Goal: Use online tool/utility: Utilize a website feature to perform a specific function

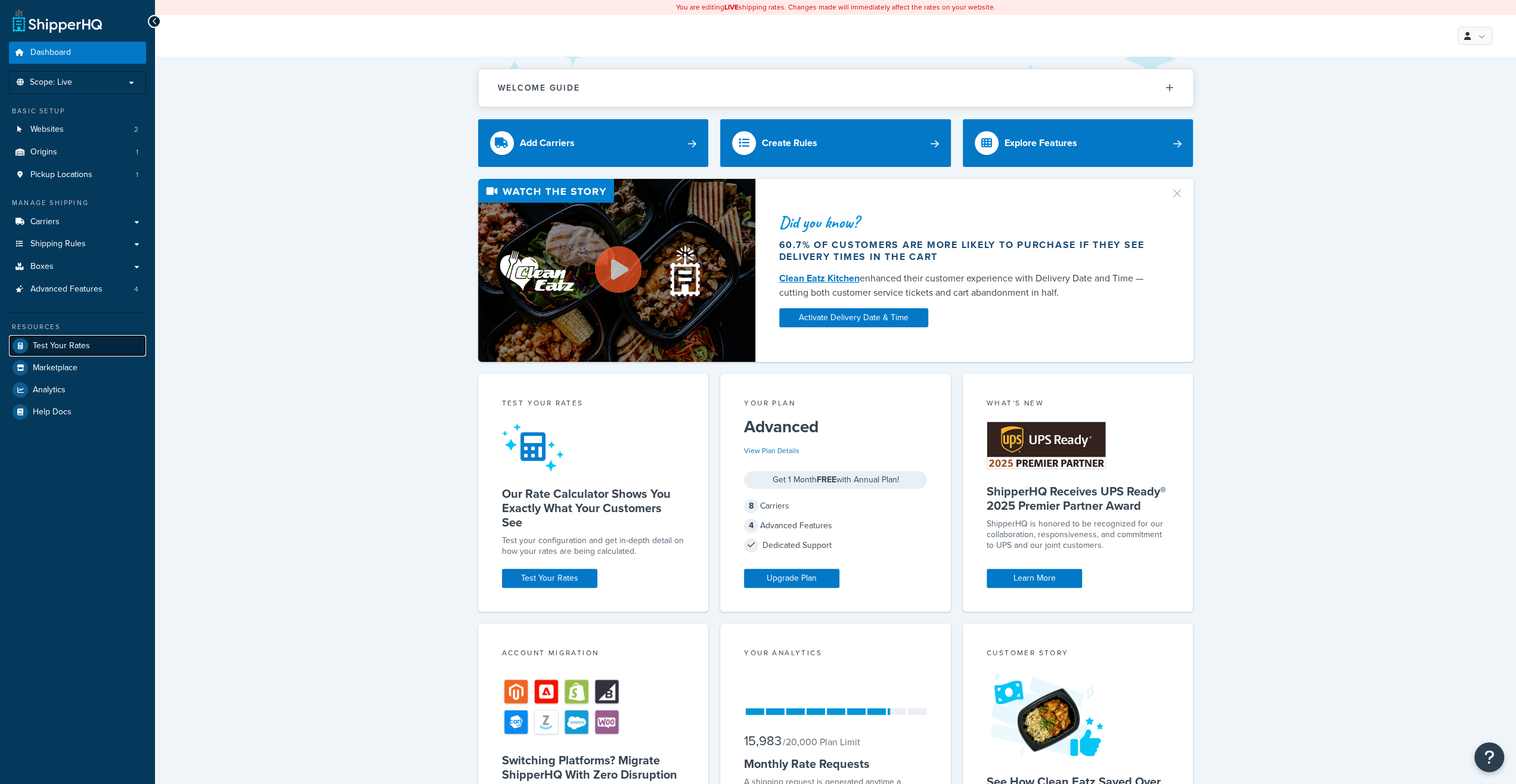
click at [52, 343] on span "Test Your Rates" at bounding box center [62, 346] width 57 height 10
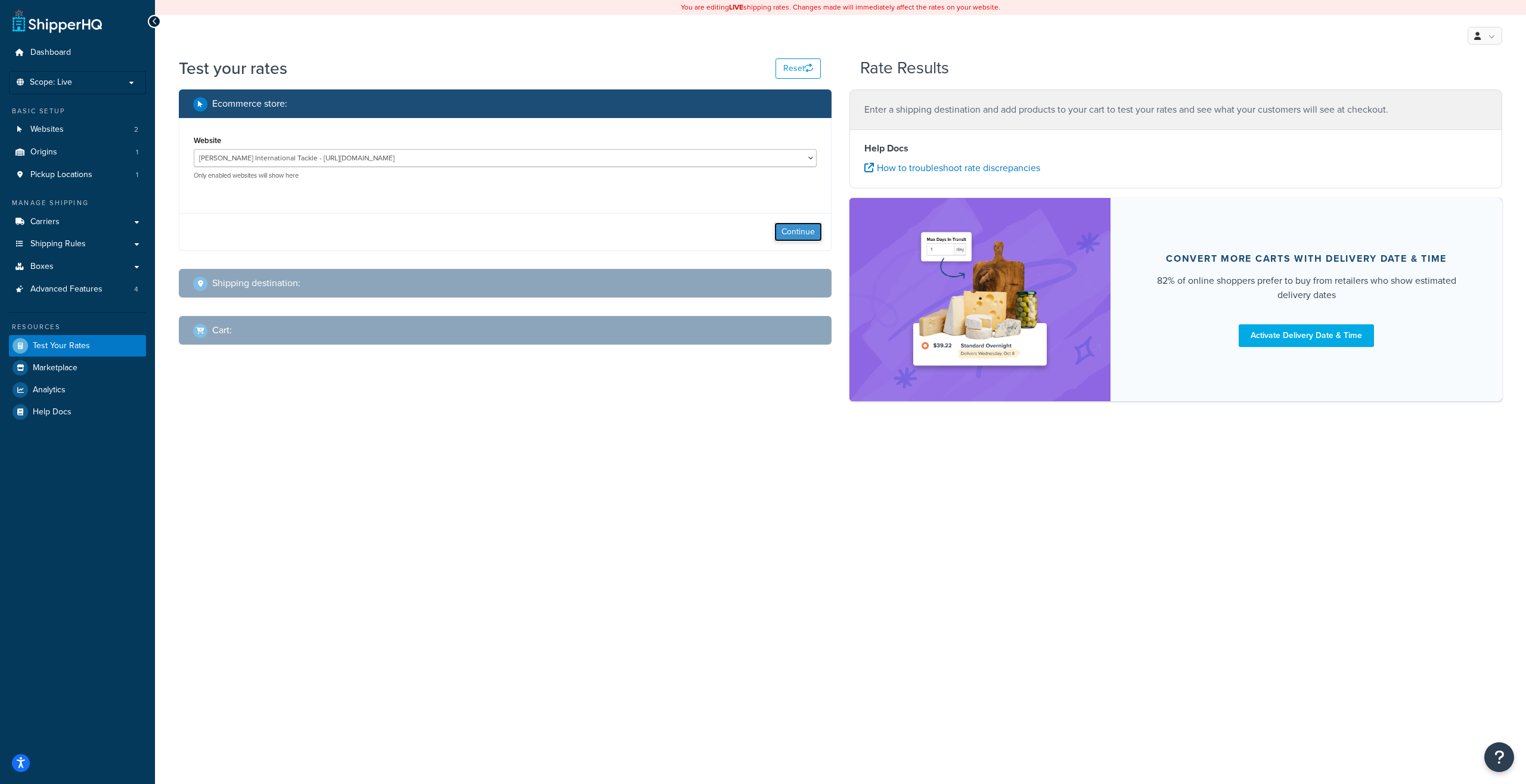
click at [786, 231] on button "Continue" at bounding box center [798, 231] width 48 height 19
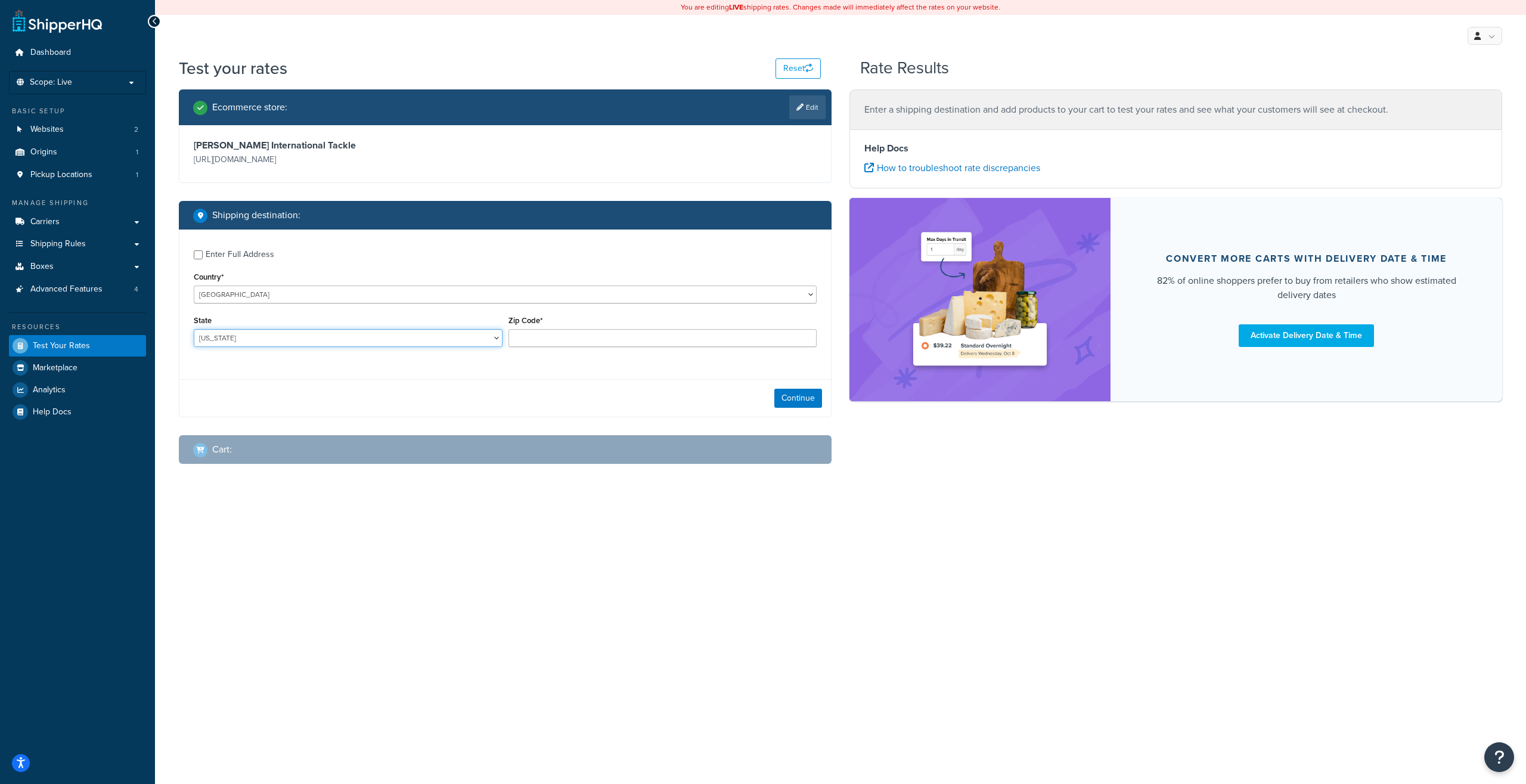
click at [194, 329] on select "[US_STATE] [US_STATE] [US_STATE] [US_STATE] [US_STATE] Armed Forces Americas Ar…" at bounding box center [348, 337] width 309 height 18
select select "FL"
click option "[US_STATE]" at bounding box center [0, 0] width 0 height 0
type input "33128"
drag, startPoint x: 842, startPoint y: 419, endPoint x: 833, endPoint y: 417, distance: 9.2
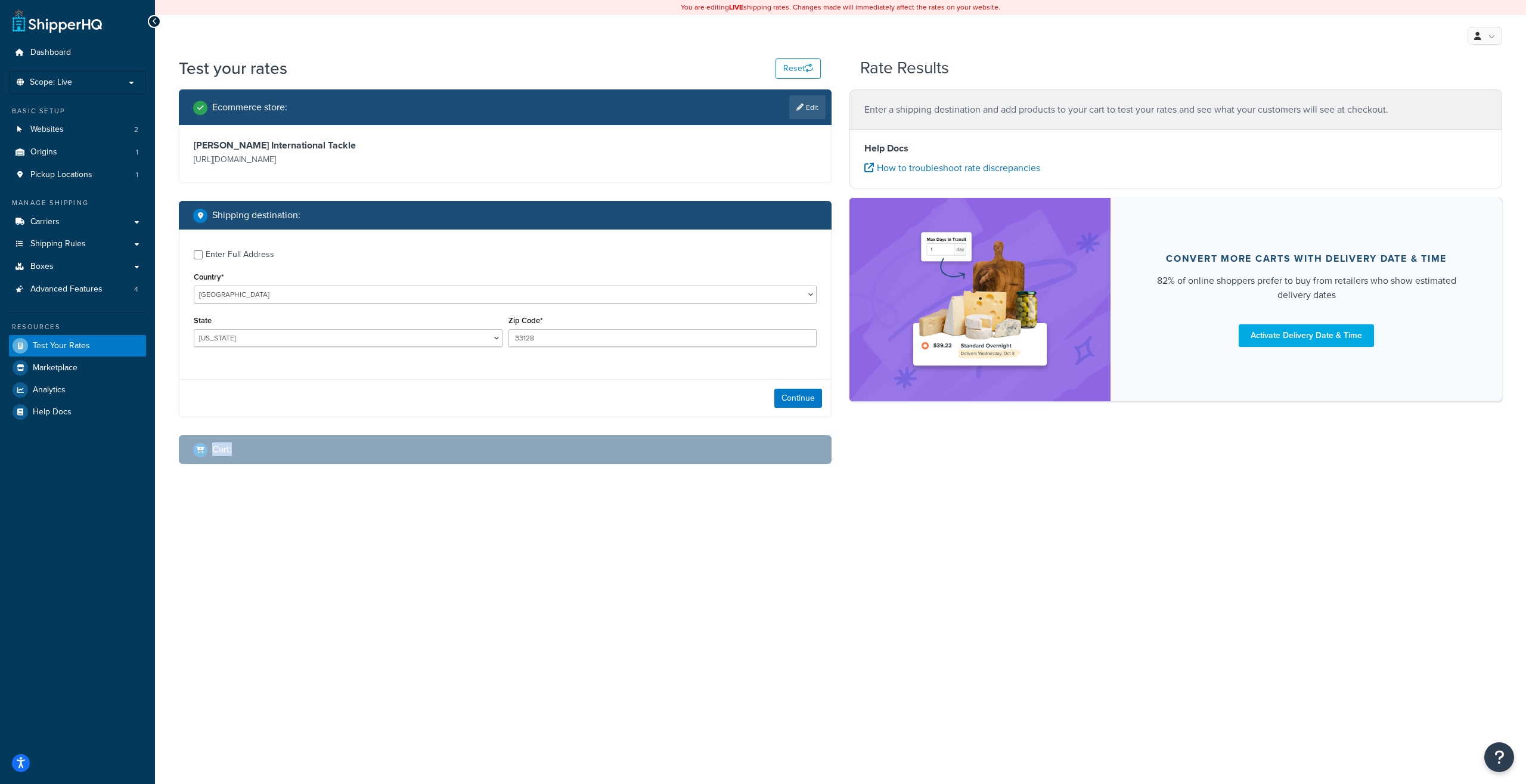
click at [838, 419] on div "Ecommerce store : Edit [PERSON_NAME] International Tackle [URL][DOMAIN_NAME] Sh…" at bounding box center [840, 286] width 1341 height 393
click at [818, 397] on button "Continue" at bounding box center [798, 398] width 48 height 19
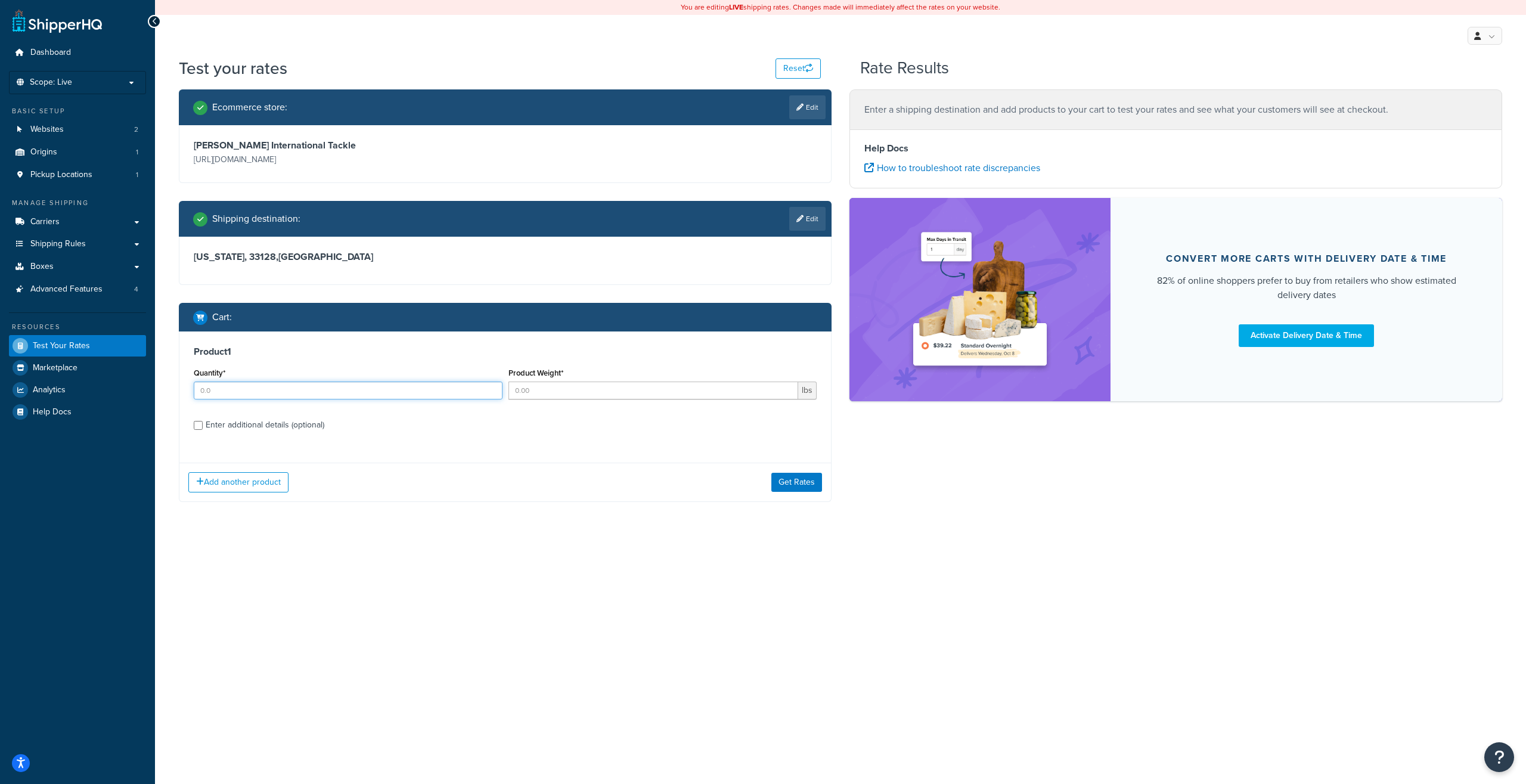
click at [327, 390] on input "Quantity*" at bounding box center [348, 390] width 309 height 18
type input "1"
click at [577, 387] on input "Product Weight*" at bounding box center [653, 390] width 290 height 18
type input "3"
click at [777, 484] on button "Get Rates" at bounding box center [796, 482] width 51 height 19
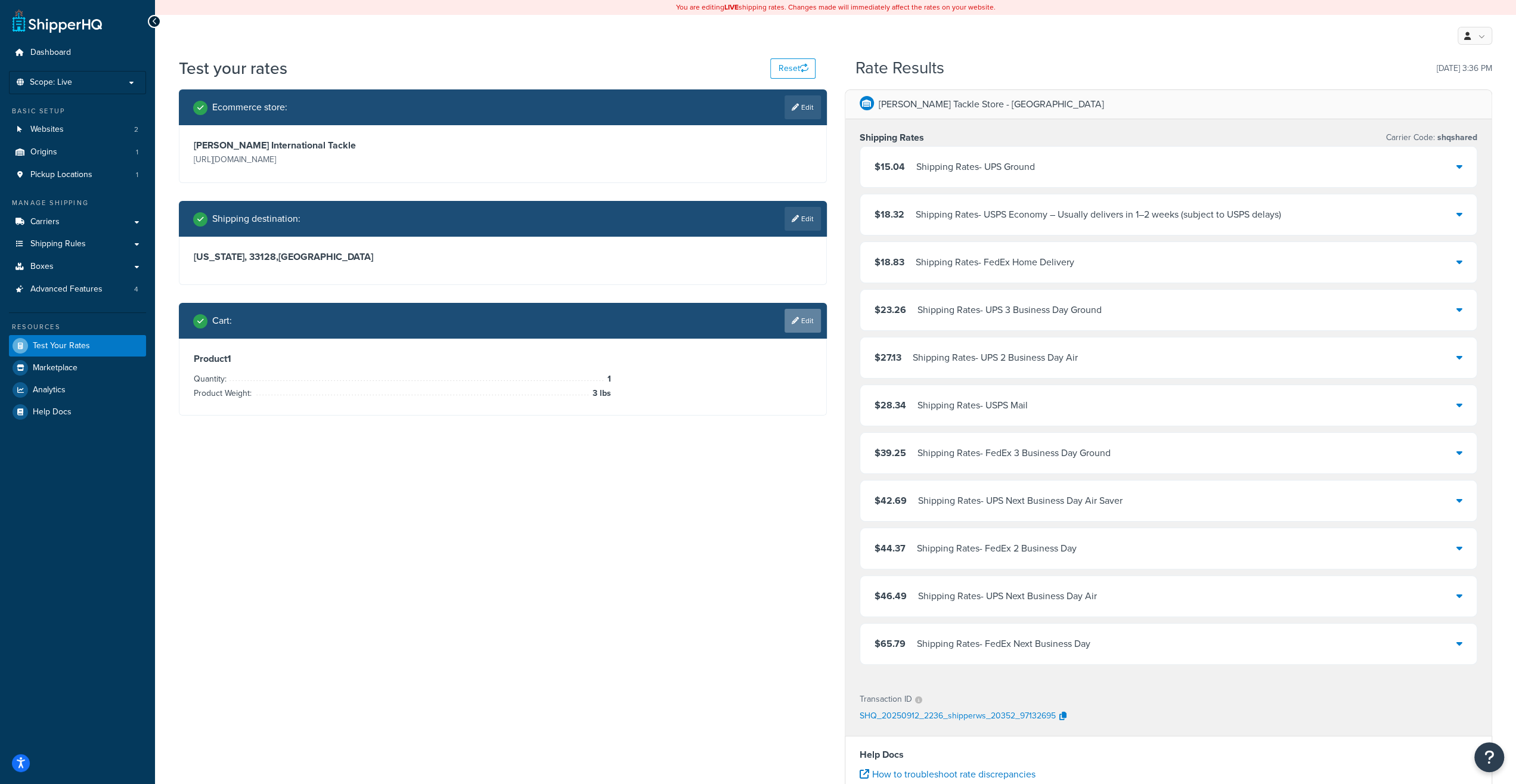
click at [813, 325] on link "Edit" at bounding box center [803, 320] width 37 height 24
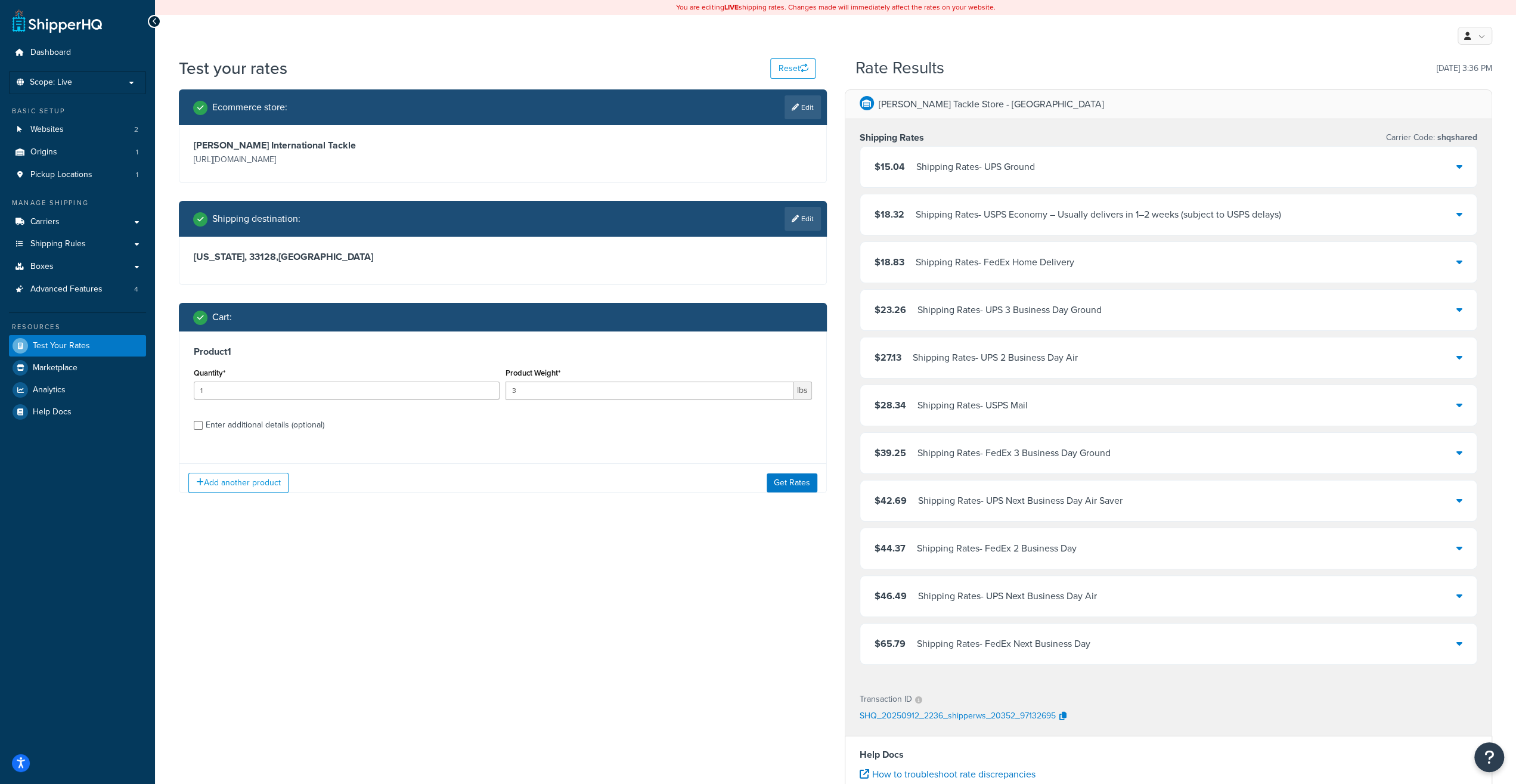
scroll to position [124, 0]
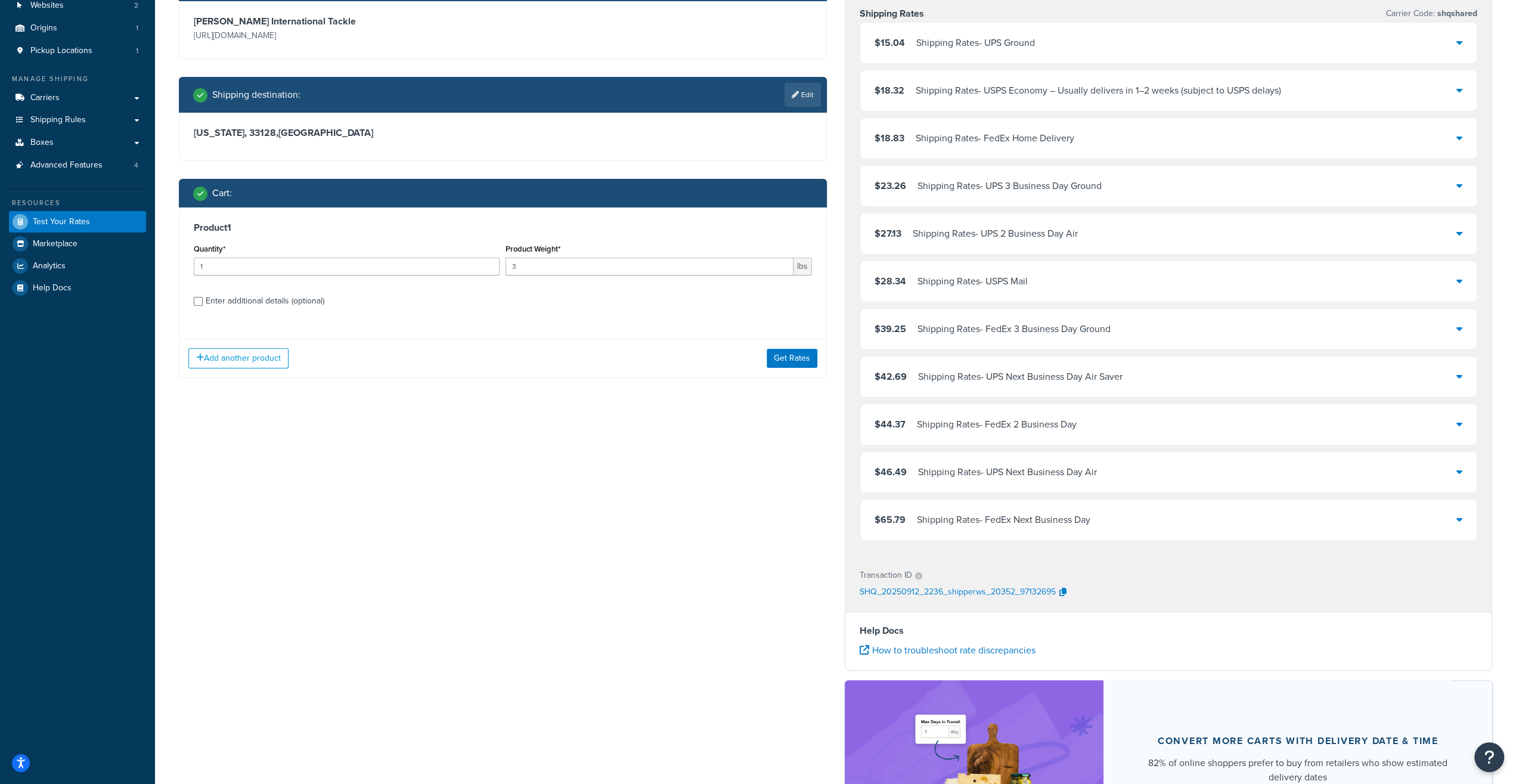
click at [293, 297] on div "Enter additional details (optional)" at bounding box center [265, 301] width 118 height 16
click at [203, 297] on input "Enter additional details (optional)" at bounding box center [198, 301] width 9 height 9
checkbox input "true"
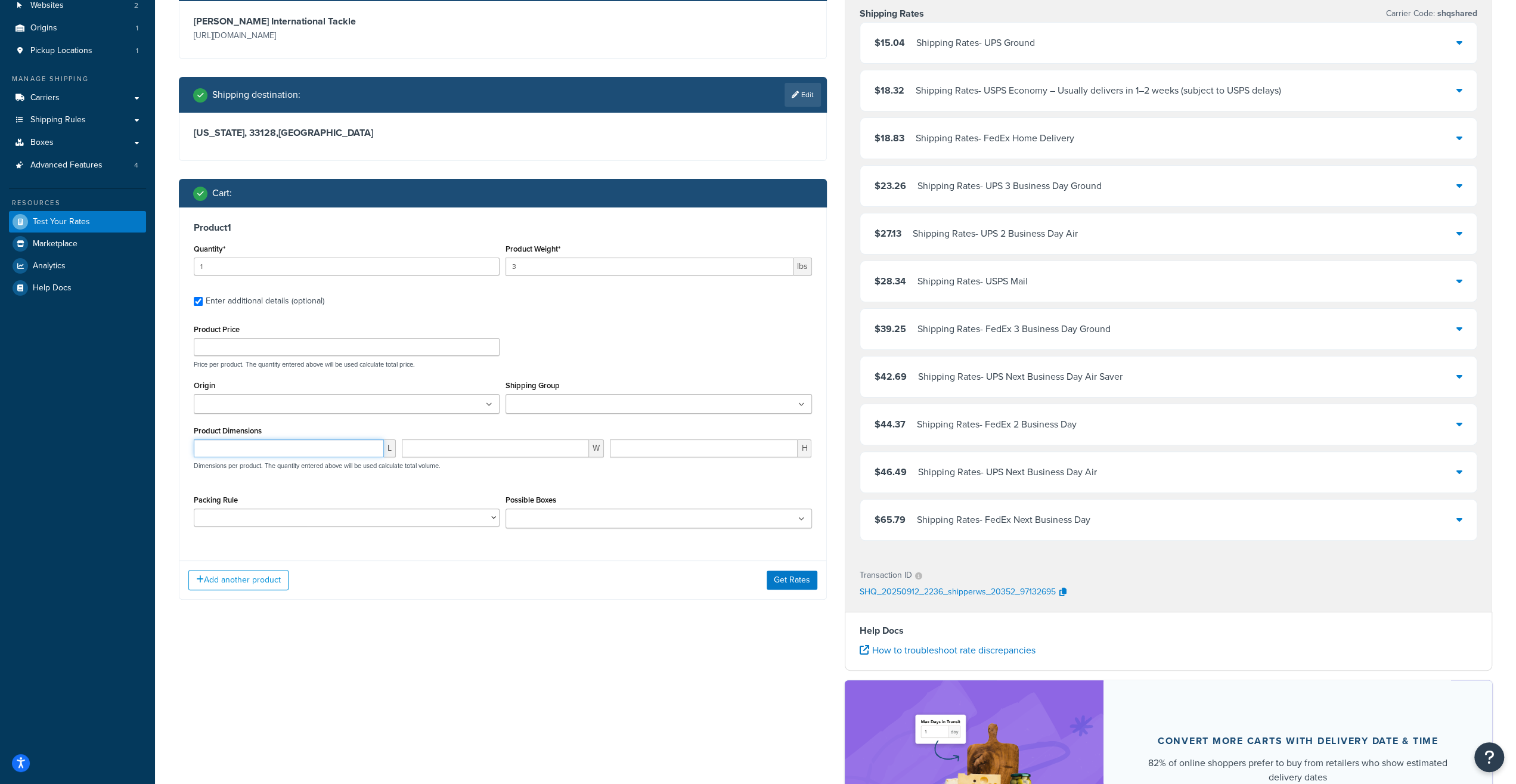
click at [244, 453] on input "number" at bounding box center [289, 448] width 190 height 18
type input "96"
type input "5"
click at [764, 566] on div "Add another product Get Rates" at bounding box center [503, 580] width 647 height 39
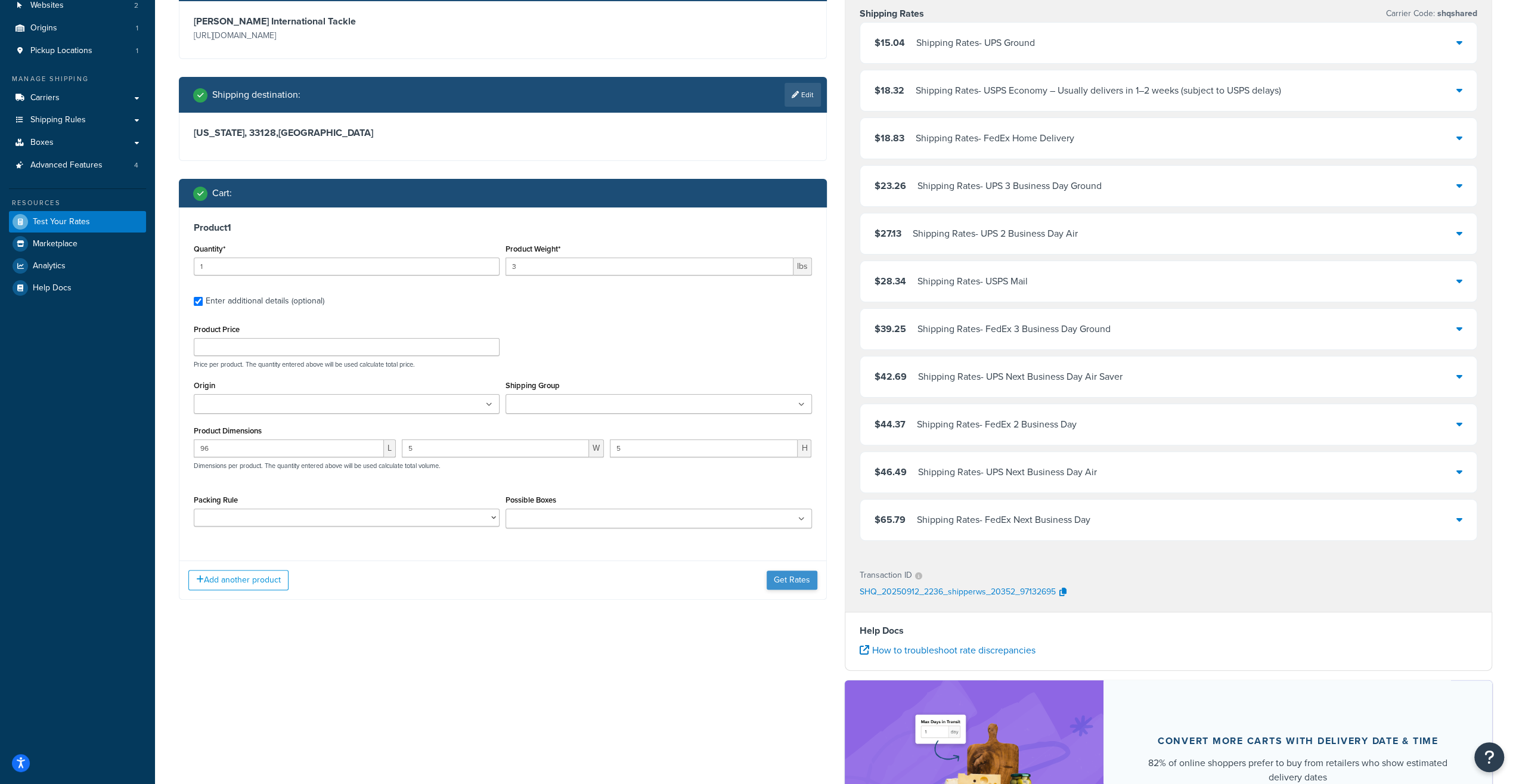
drag, startPoint x: 767, startPoint y: 570, endPoint x: 772, endPoint y: 575, distance: 7.1
click at [770, 573] on div "Add another product Get Rates" at bounding box center [503, 580] width 647 height 39
click at [778, 578] on button "Get Rates" at bounding box center [792, 580] width 51 height 19
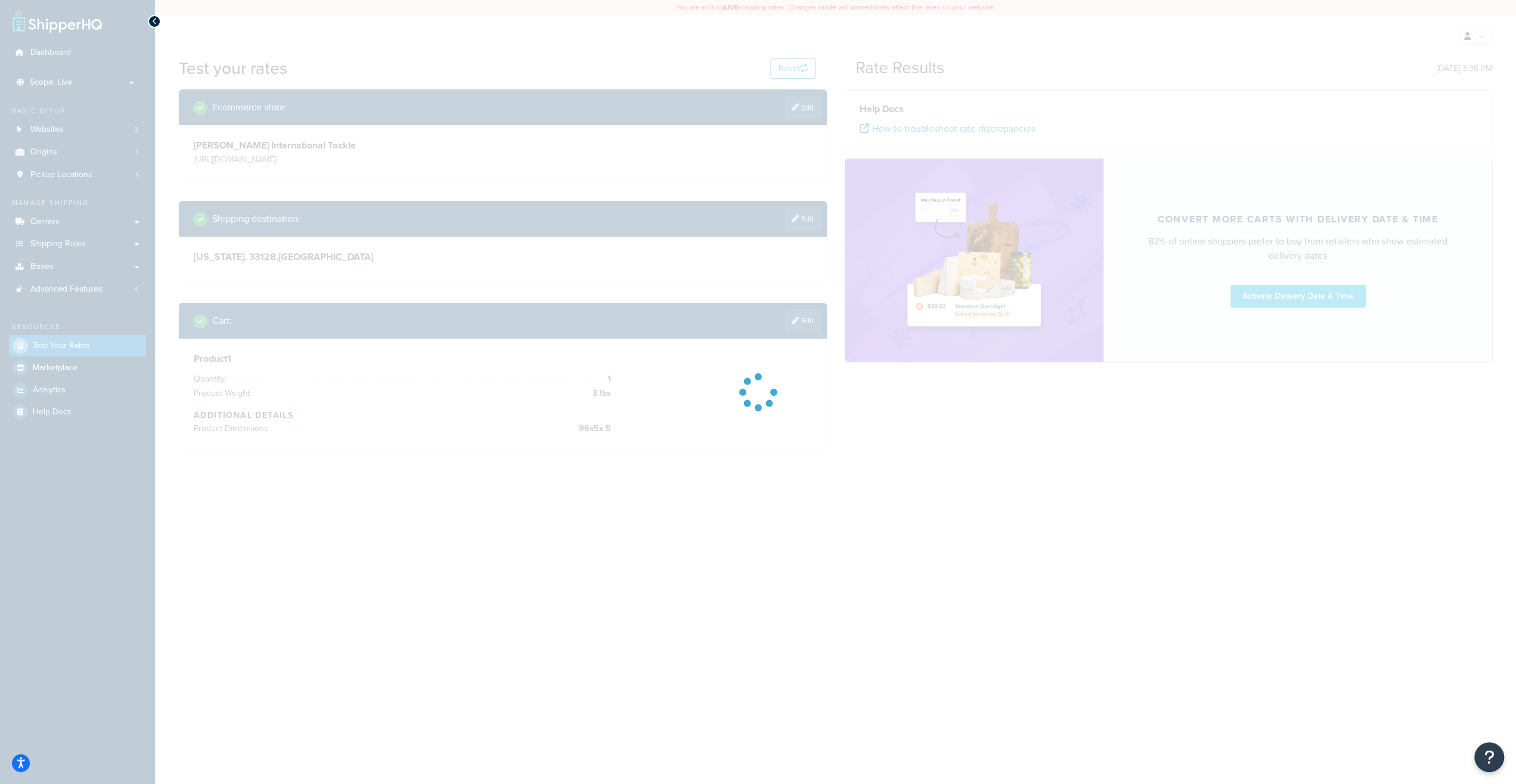
scroll to position [0, 0]
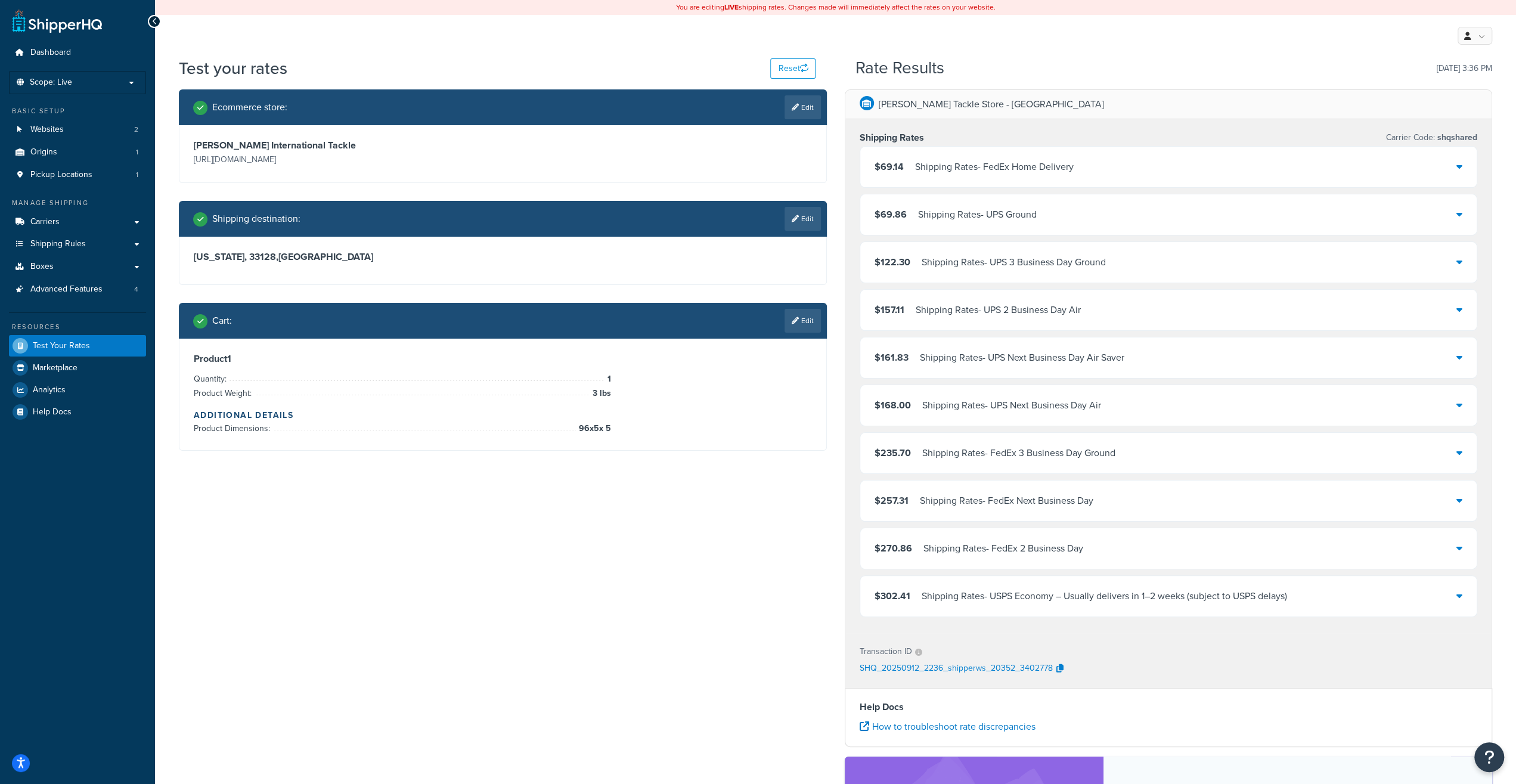
click at [976, 223] on div "$69.86 Shipping Rates - UPS Ground" at bounding box center [1169, 214] width 617 height 40
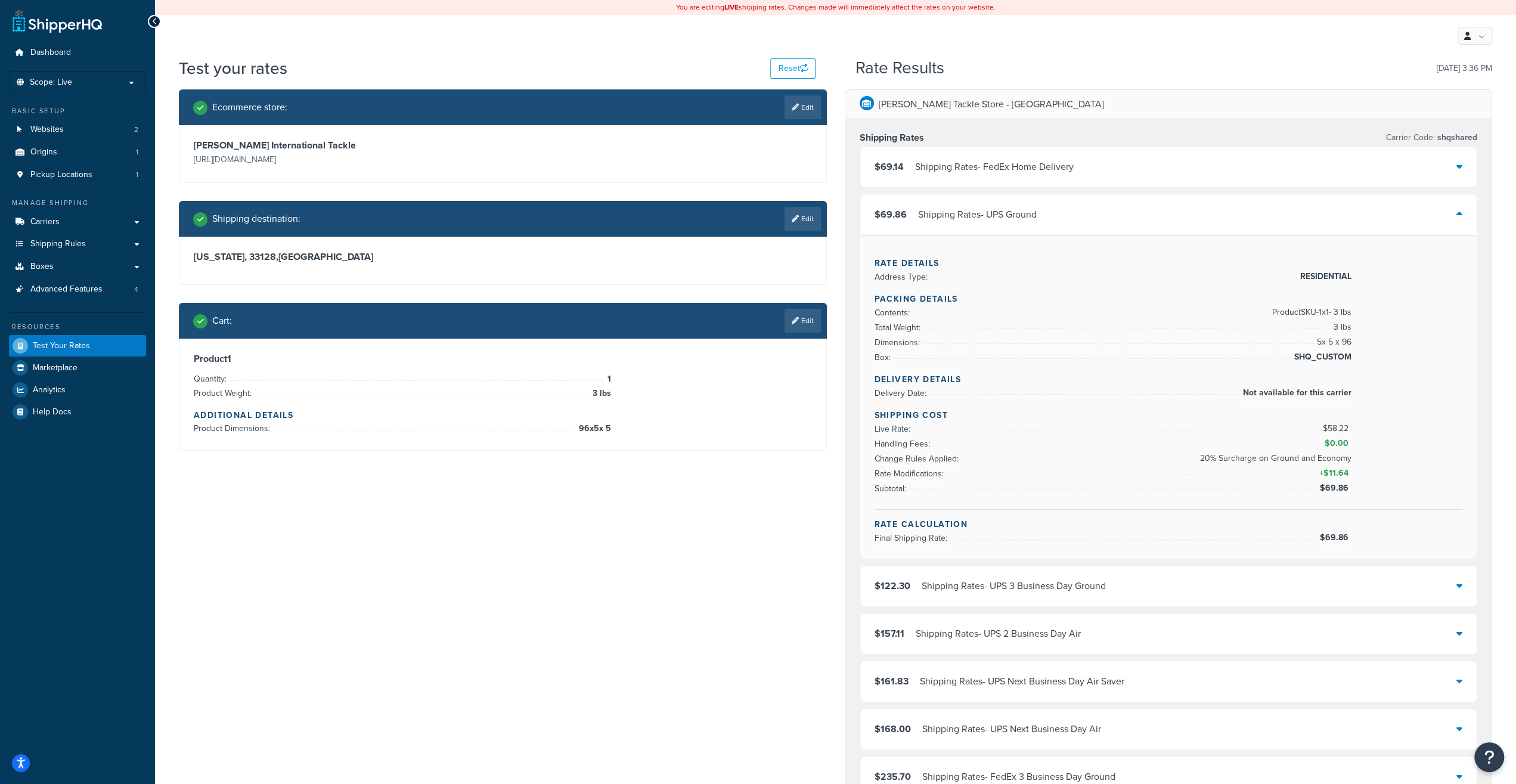
click at [976, 223] on div "$69.86 Shipping Rates - UPS Ground" at bounding box center [1169, 214] width 617 height 40
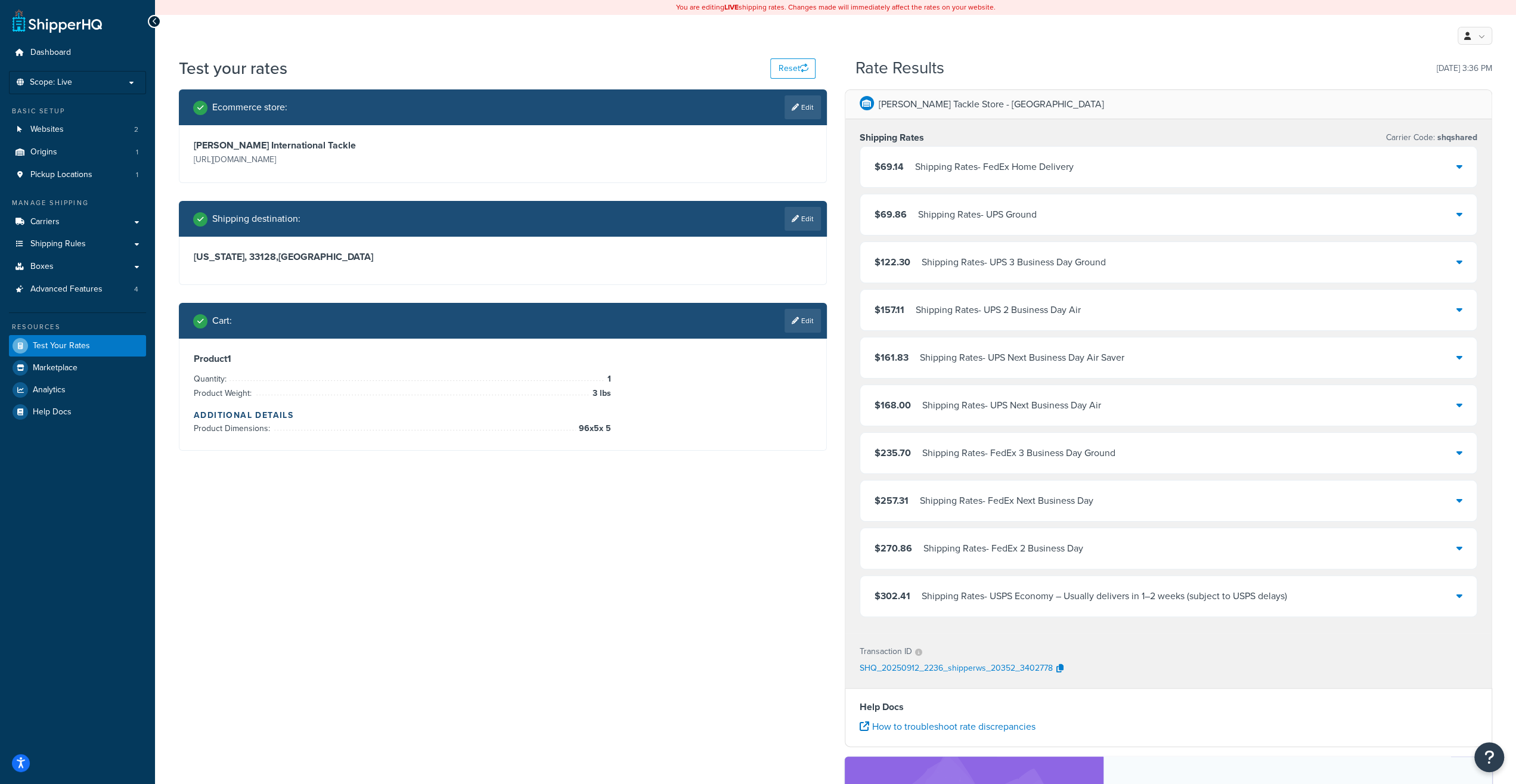
click at [966, 182] on div "$69.14 Shipping Rates - FedEx Home Delivery" at bounding box center [1169, 167] width 617 height 40
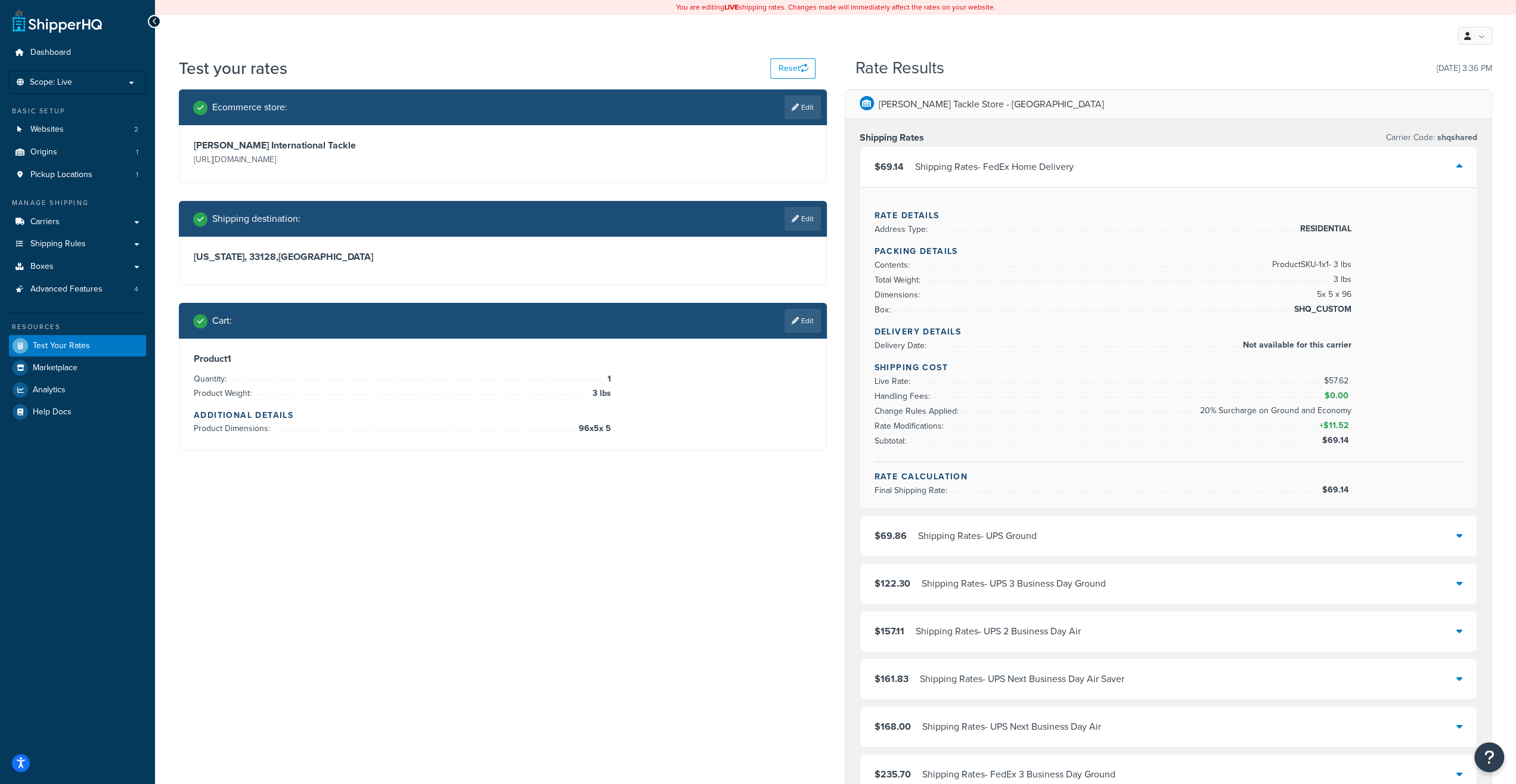
click at [966, 182] on div "$69.14 Shipping Rates - FedEx Home Delivery" at bounding box center [1169, 167] width 617 height 40
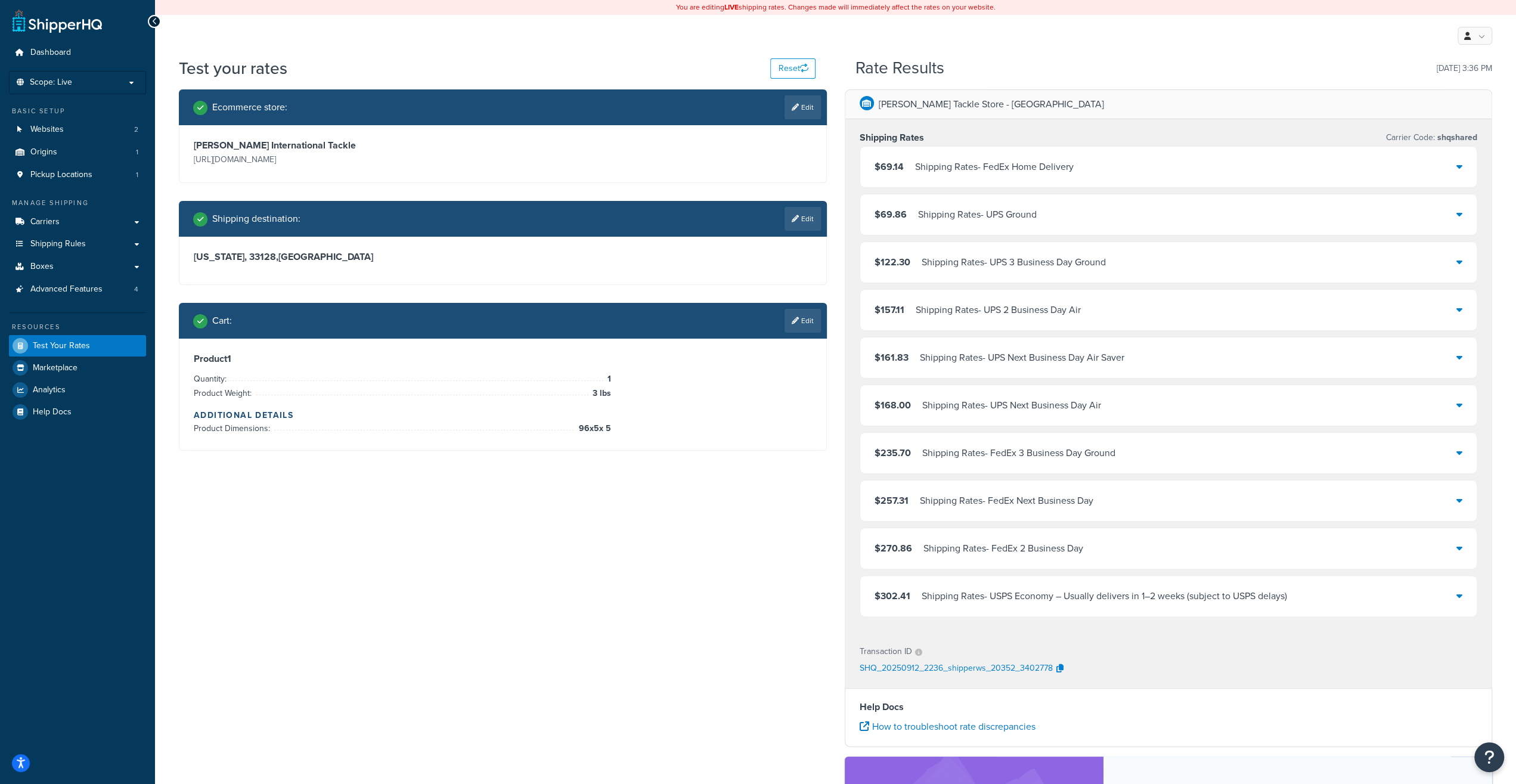
click at [940, 212] on div "Shipping Rates - UPS Ground" at bounding box center [978, 214] width 118 height 16
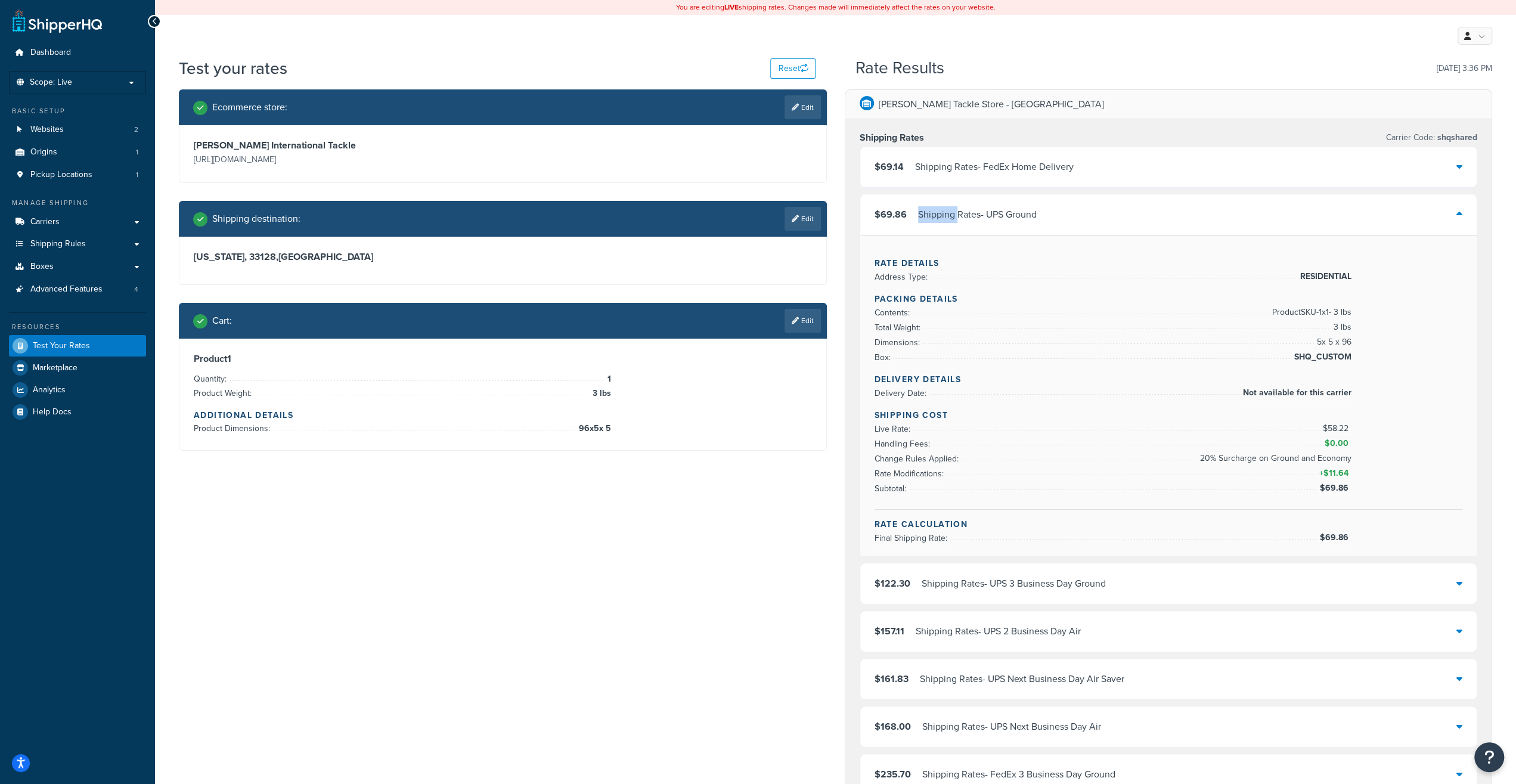
click at [940, 212] on div "Shipping Rates - UPS Ground" at bounding box center [978, 214] width 118 height 16
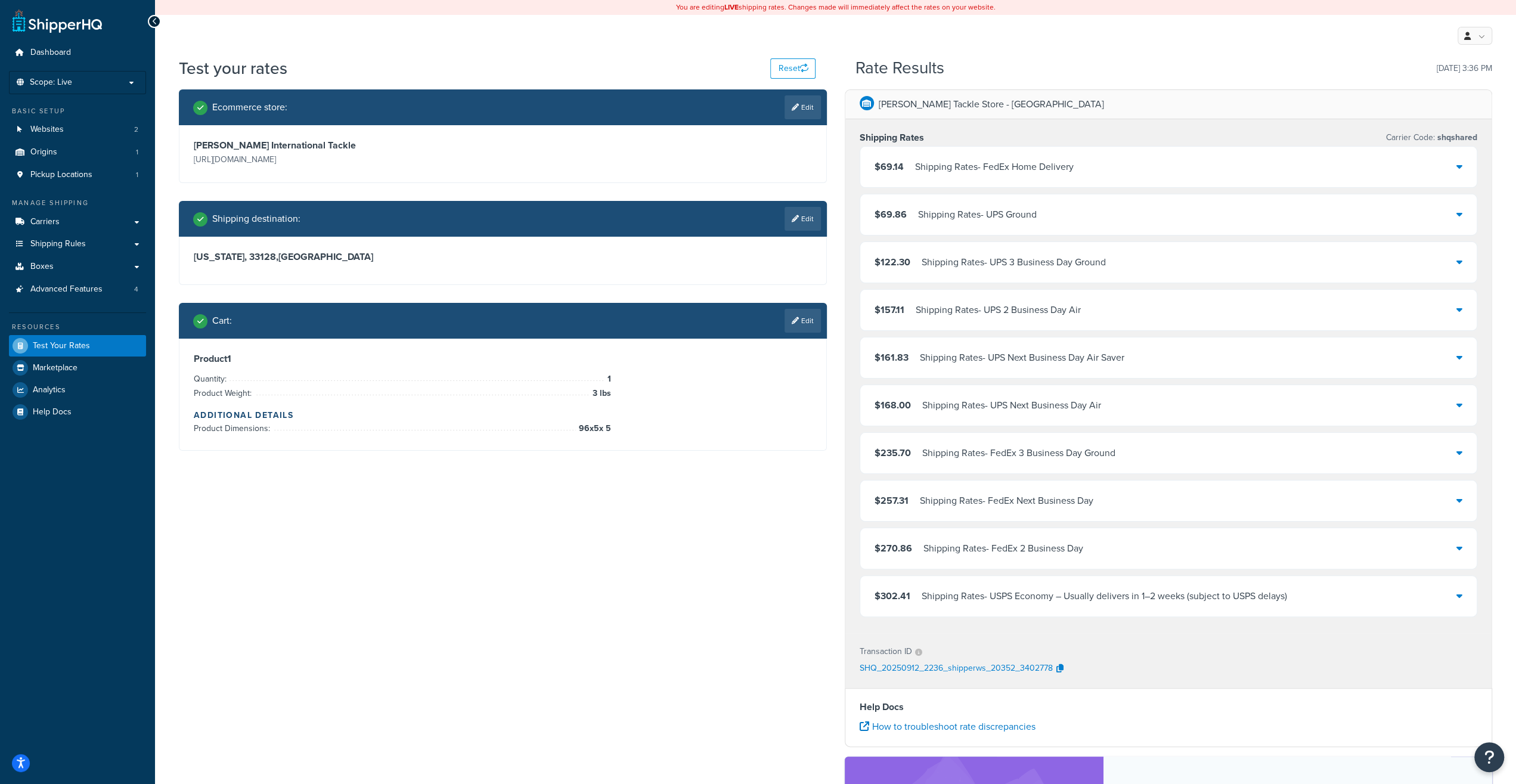
click at [757, 533] on div "Ecommerce store : Edit [PERSON_NAME] International Tackle [URL][DOMAIN_NAME] Sh…" at bounding box center [836, 531] width 1332 height 882
click at [990, 176] on div "$69.14 Shipping Rates - FedEx Home Delivery" at bounding box center [1169, 167] width 617 height 40
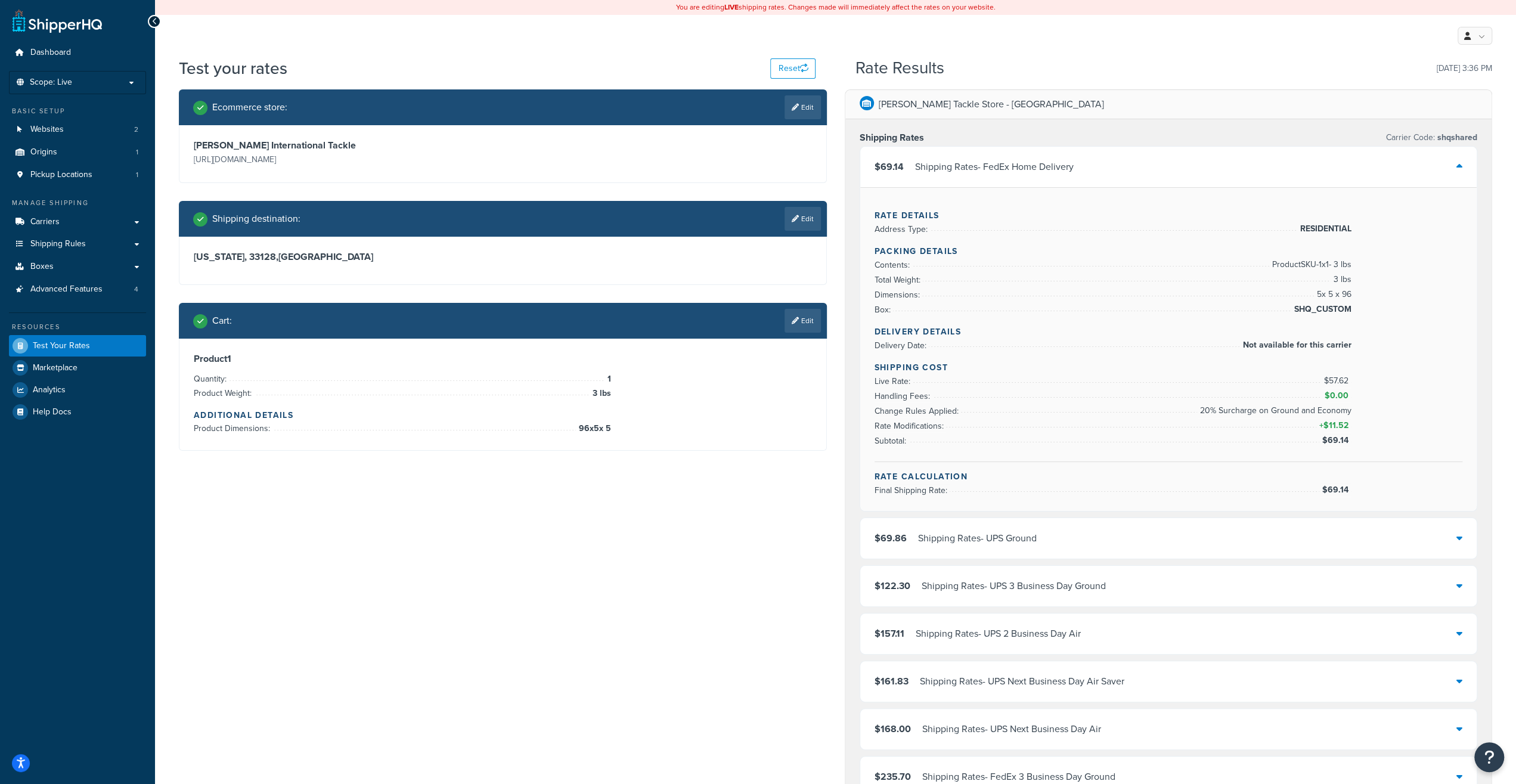
click at [822, 304] on div "Cart : Edit" at bounding box center [503, 320] width 648 height 36
click at [804, 319] on link "Edit" at bounding box center [803, 320] width 37 height 24
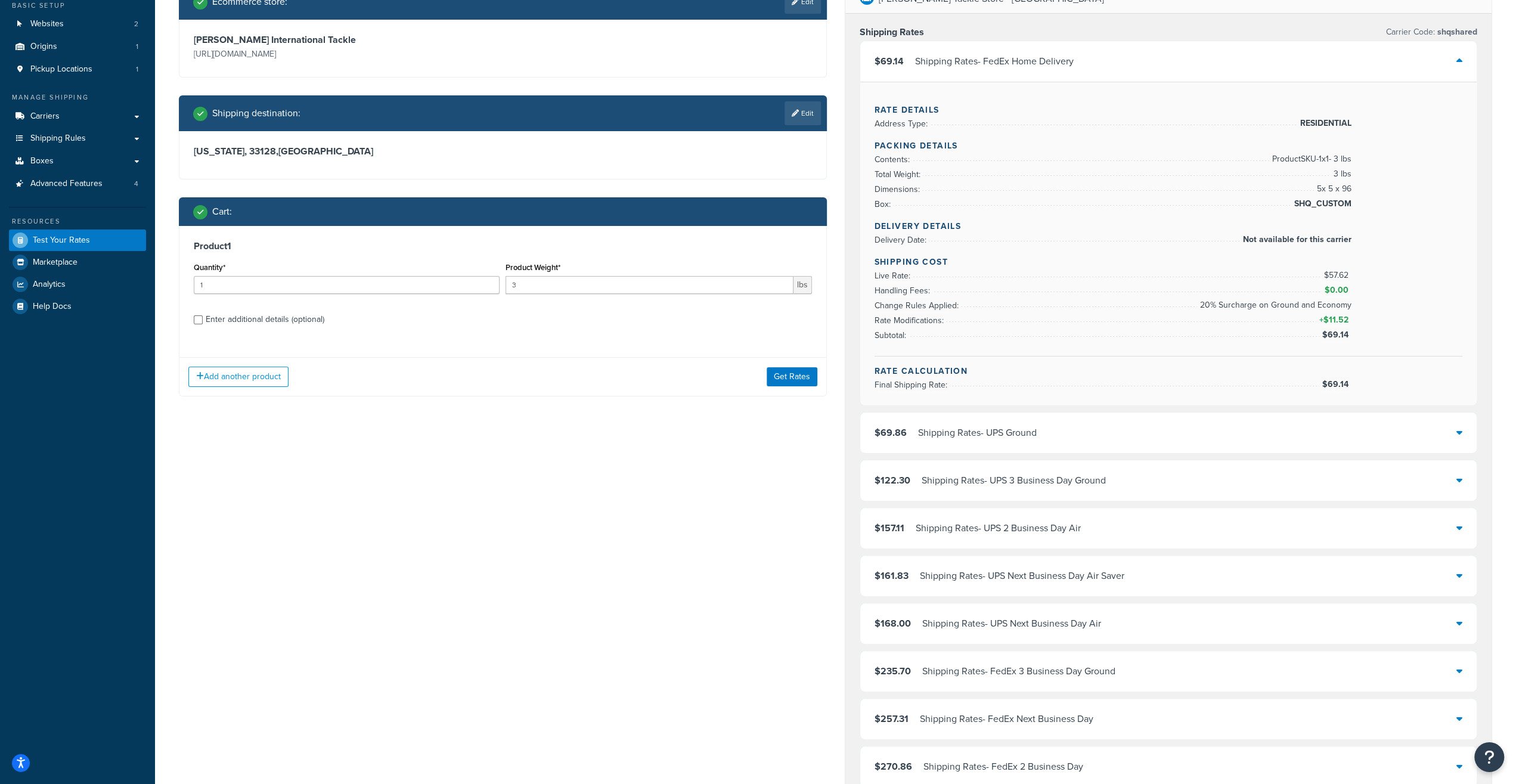
scroll to position [124, 0]
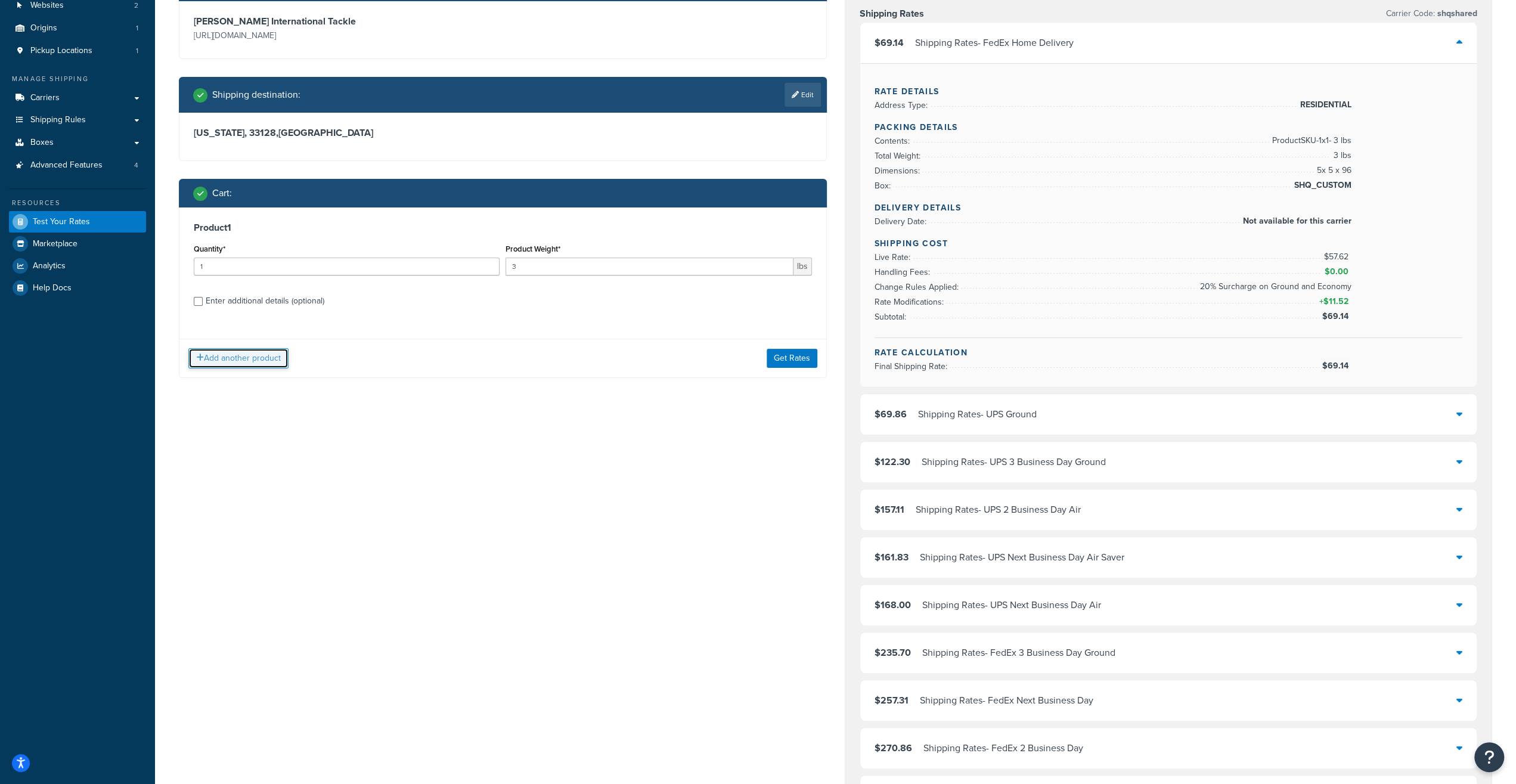
click at [284, 356] on button "Add another product" at bounding box center [239, 358] width 100 height 20
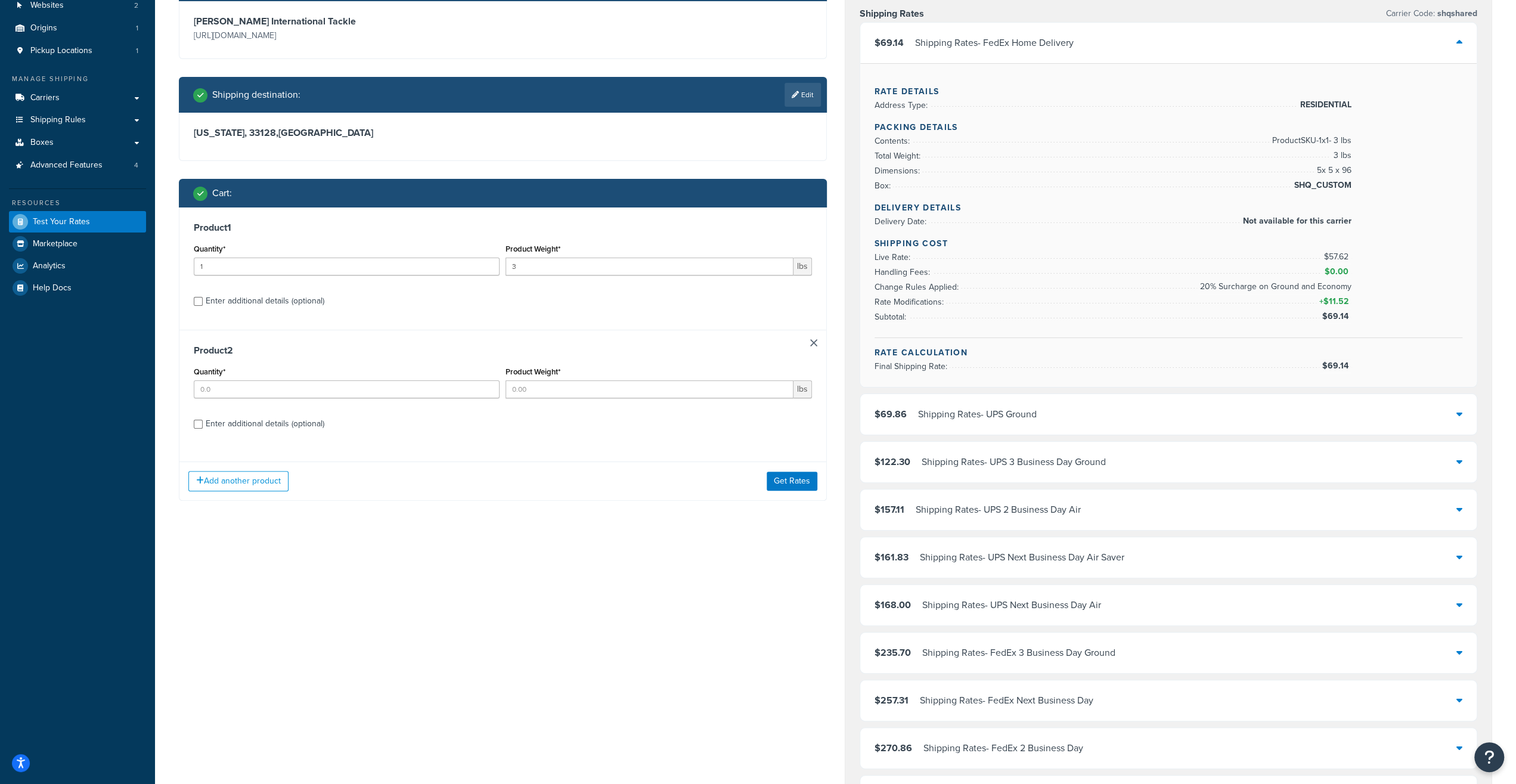
click at [263, 298] on div "Enter additional details (optional)" at bounding box center [265, 301] width 118 height 16
click at [203, 298] on input "Enter additional details (optional)" at bounding box center [198, 301] width 9 height 9
checkbox input "true"
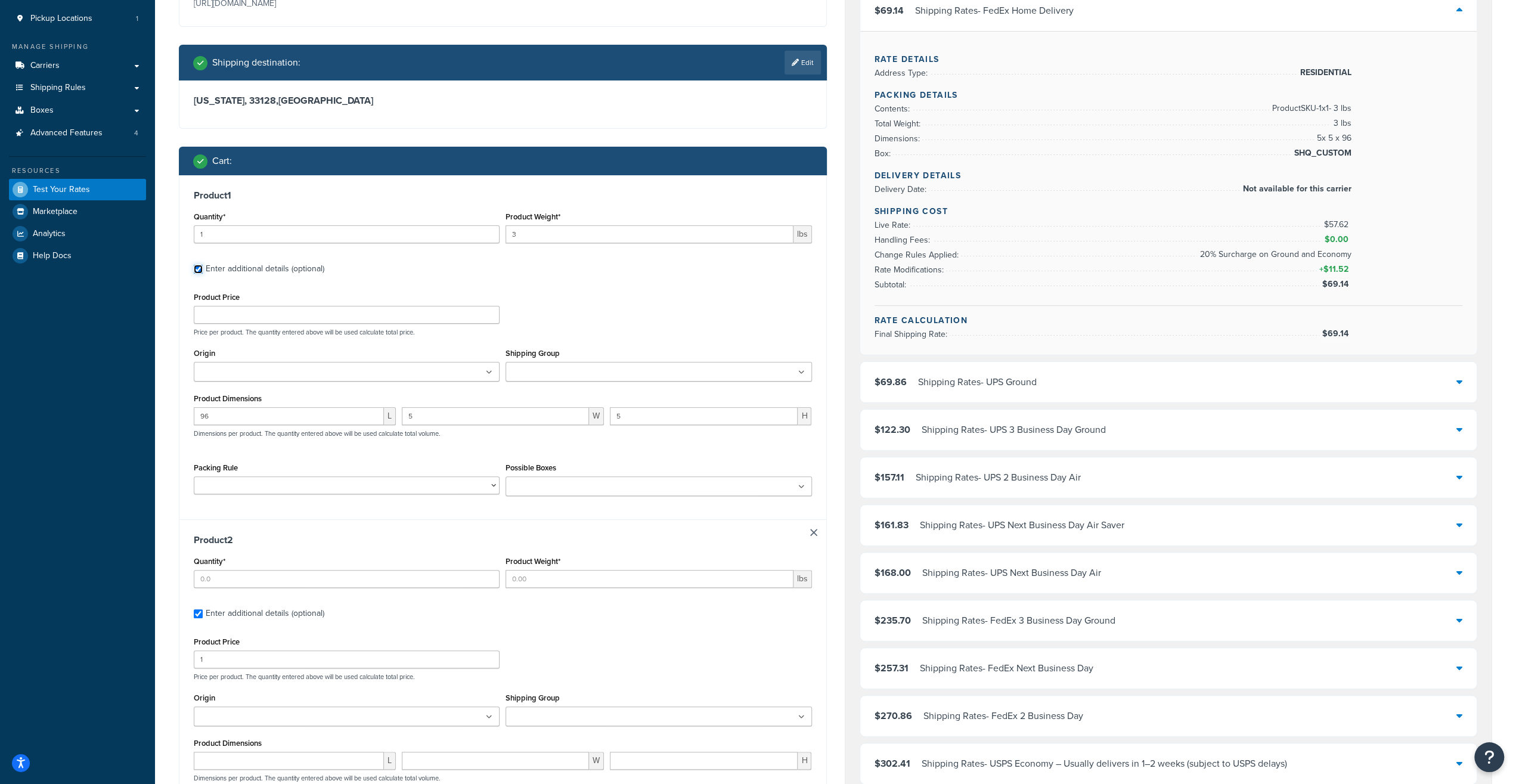
scroll to position [186, 0]
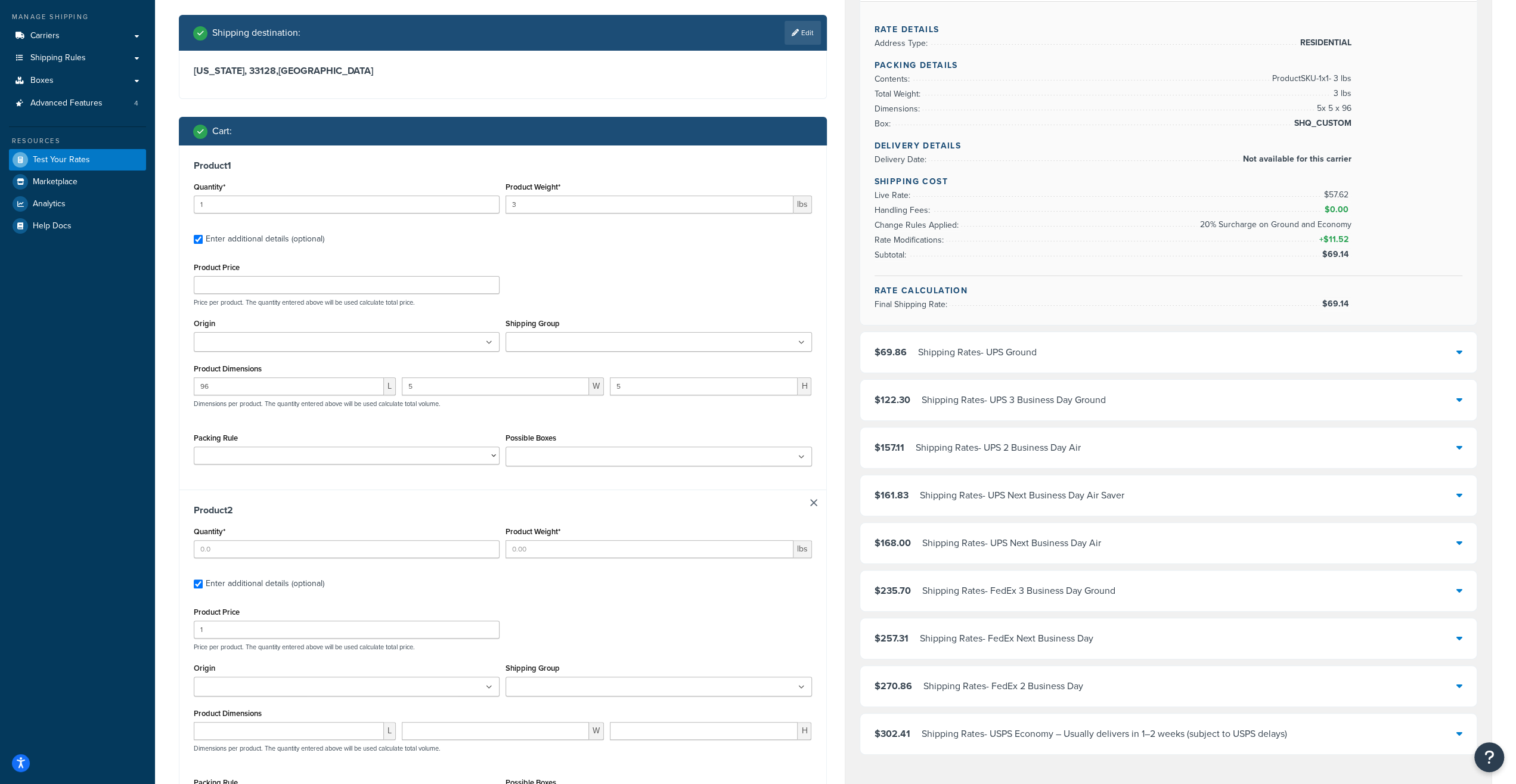
click at [808, 500] on div "Product 2 Quantity* Product Weight* lbs Enter additional details (optional) Pro…" at bounding box center [503, 661] width 647 height 345
click at [813, 503] on link at bounding box center [814, 503] width 7 height 7
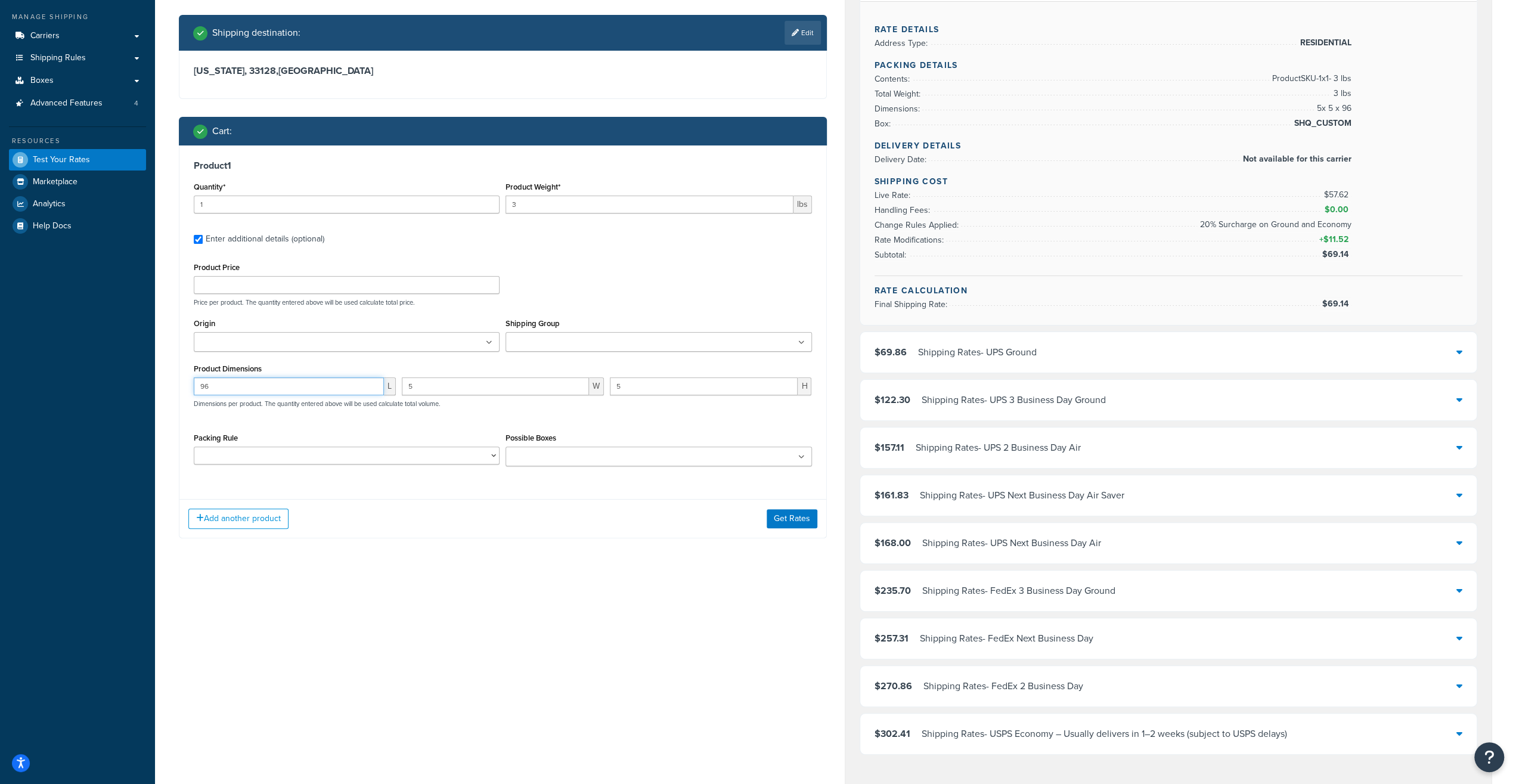
click at [300, 388] on input "96" at bounding box center [289, 386] width 190 height 18
type input "94"
click at [788, 520] on button "Get Rates" at bounding box center [792, 517] width 51 height 19
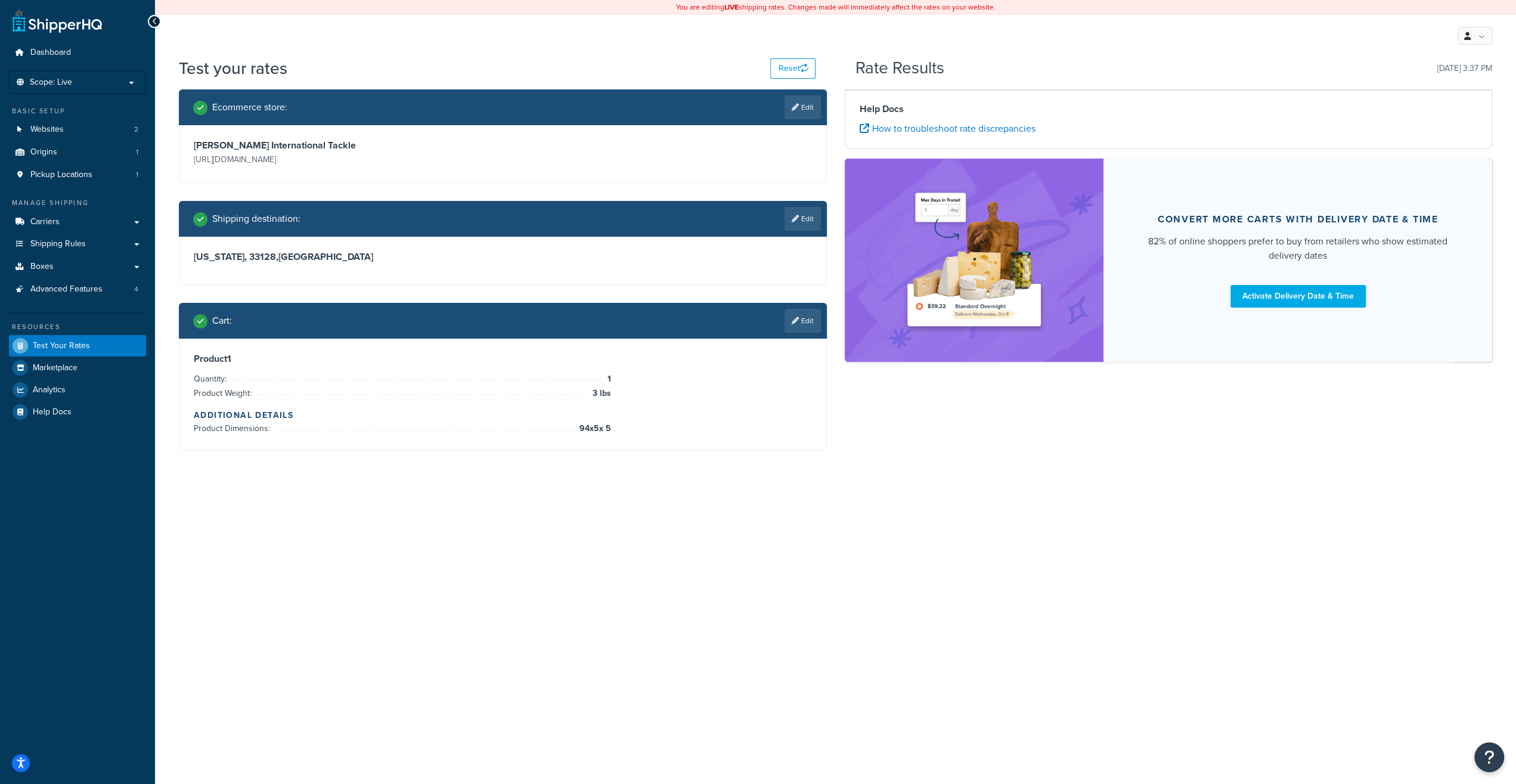
scroll to position [0, 0]
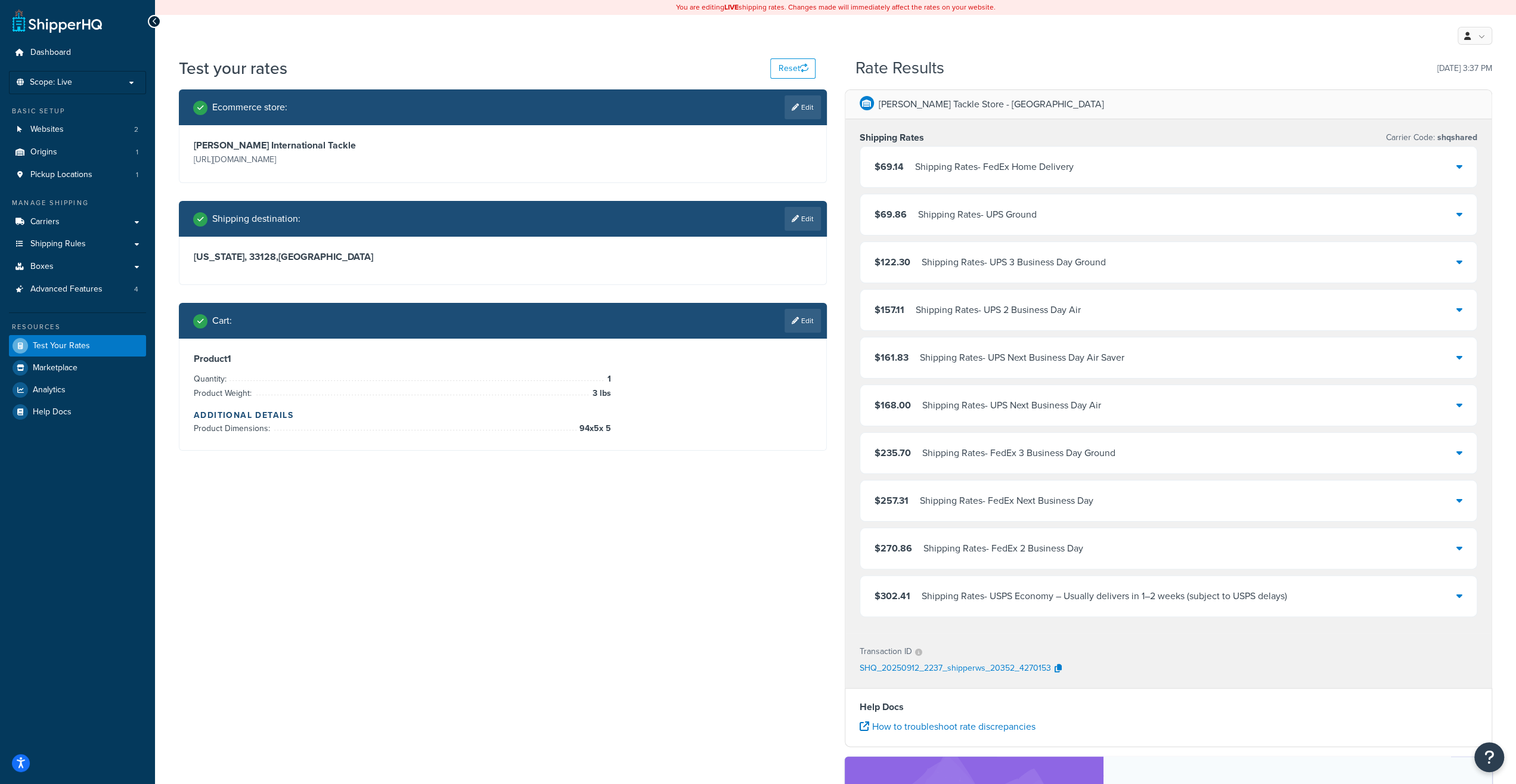
click at [962, 589] on div "Shipping Rates - USPS Economy – Usually delivers in 1–2 weeks (subject to USPS …" at bounding box center [1104, 595] width 366 height 16
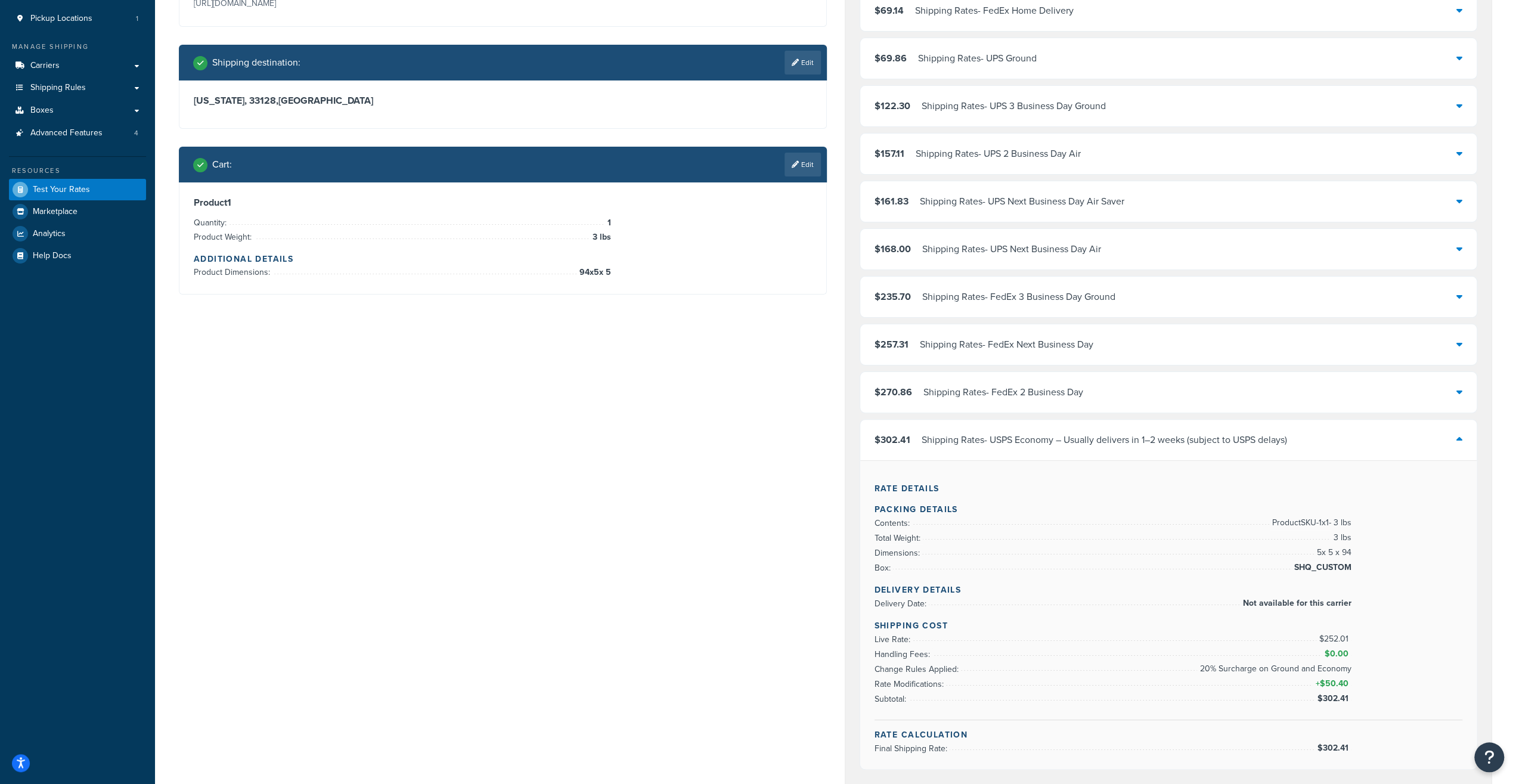
scroll to position [186, 0]
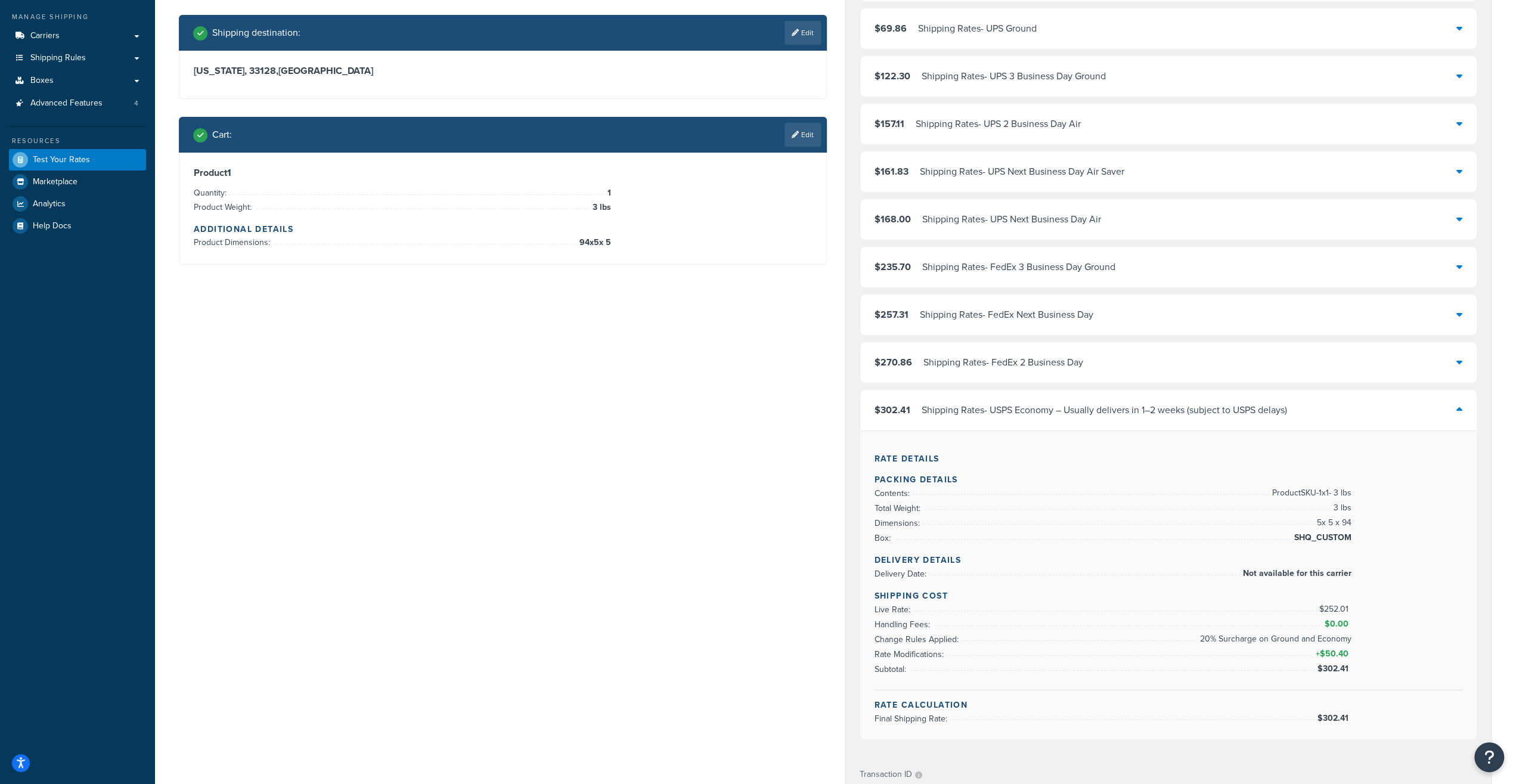
drag, startPoint x: 970, startPoint y: 402, endPoint x: 862, endPoint y: 351, distance: 119.4
click at [970, 402] on div "Shipping Rates - USPS Economy – Usually delivers in 1–2 weeks (subject to USPS …" at bounding box center [1104, 409] width 366 height 16
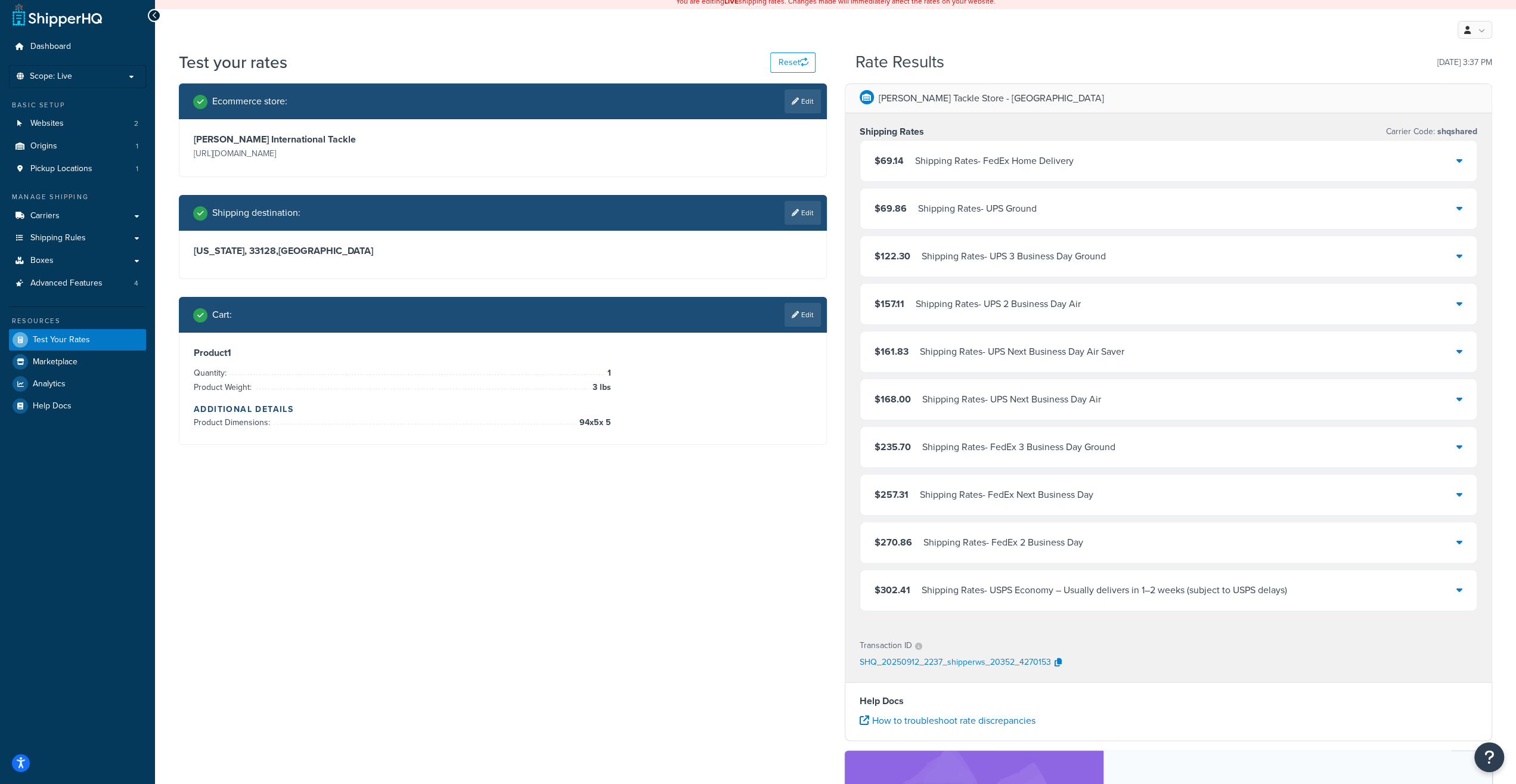
scroll to position [0, 0]
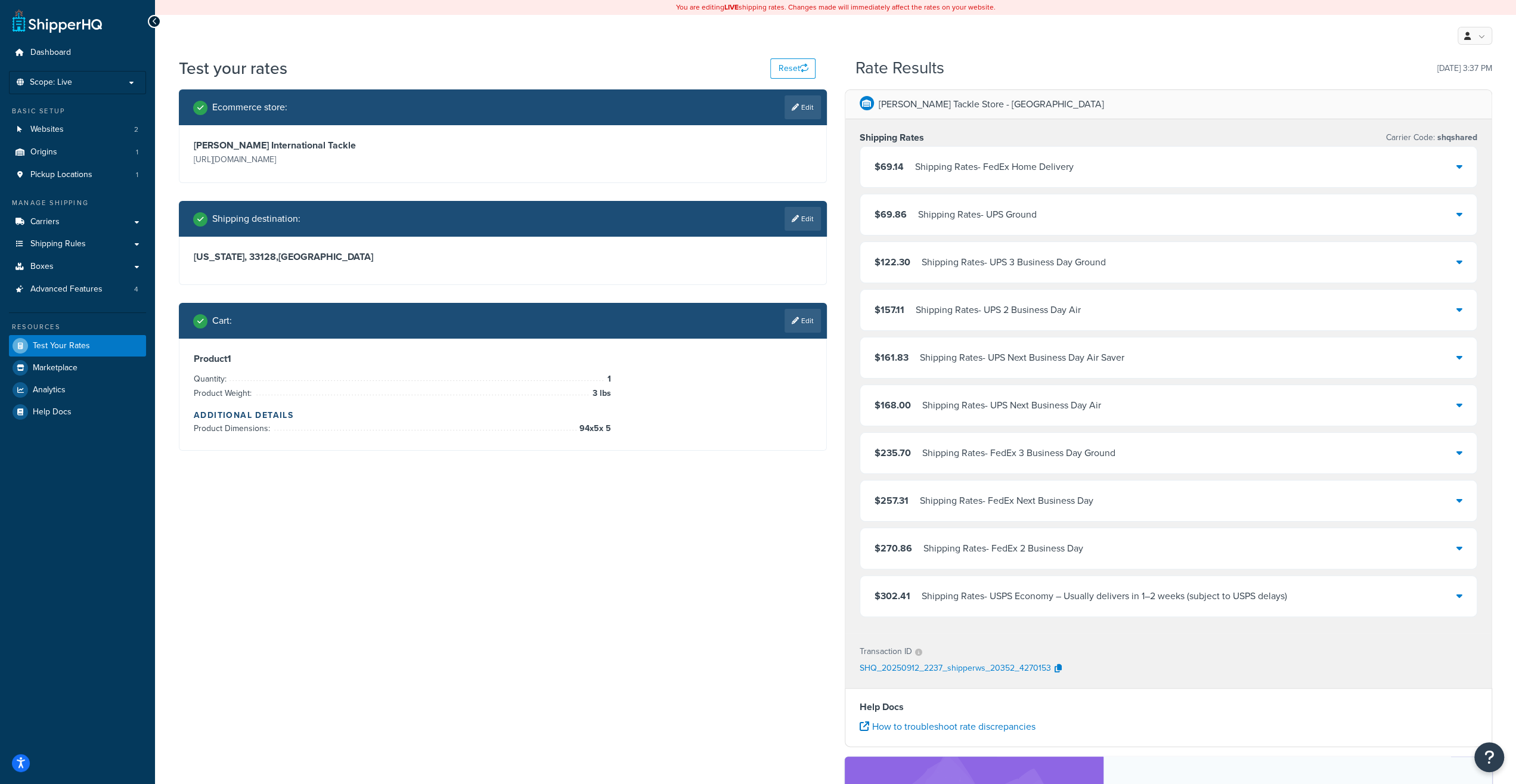
click at [441, 590] on div "Ecommerce store : Edit [PERSON_NAME] International Tackle [URL][DOMAIN_NAME] Sh…" at bounding box center [836, 531] width 1332 height 882
